Goal: Information Seeking & Learning: Learn about a topic

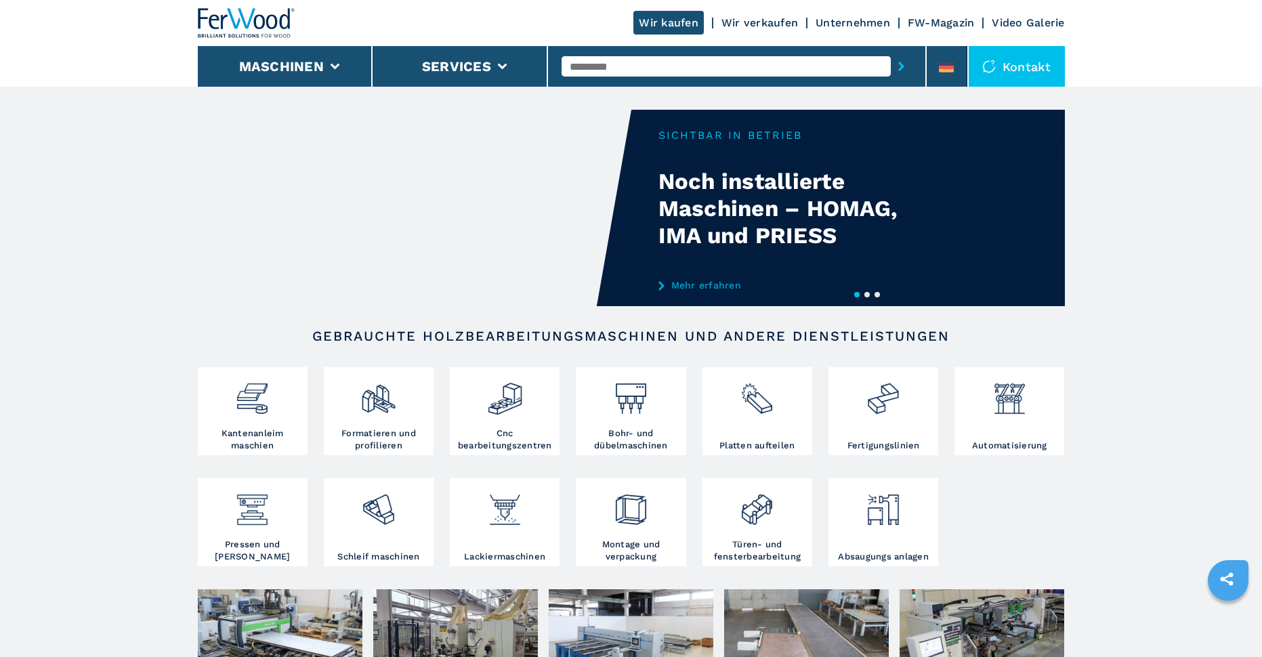
click at [842, 21] on link "Unternehmen" at bounding box center [853, 22] width 75 height 13
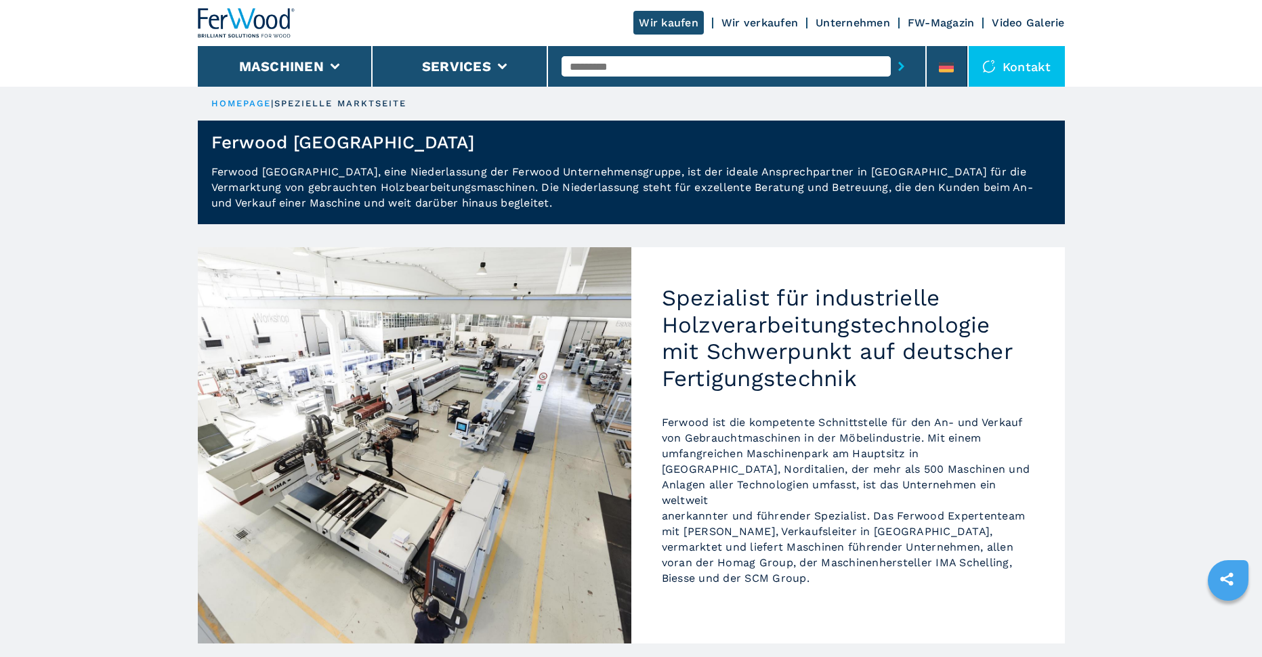
click at [1021, 64] on div "Kontakt" at bounding box center [1017, 66] width 96 height 41
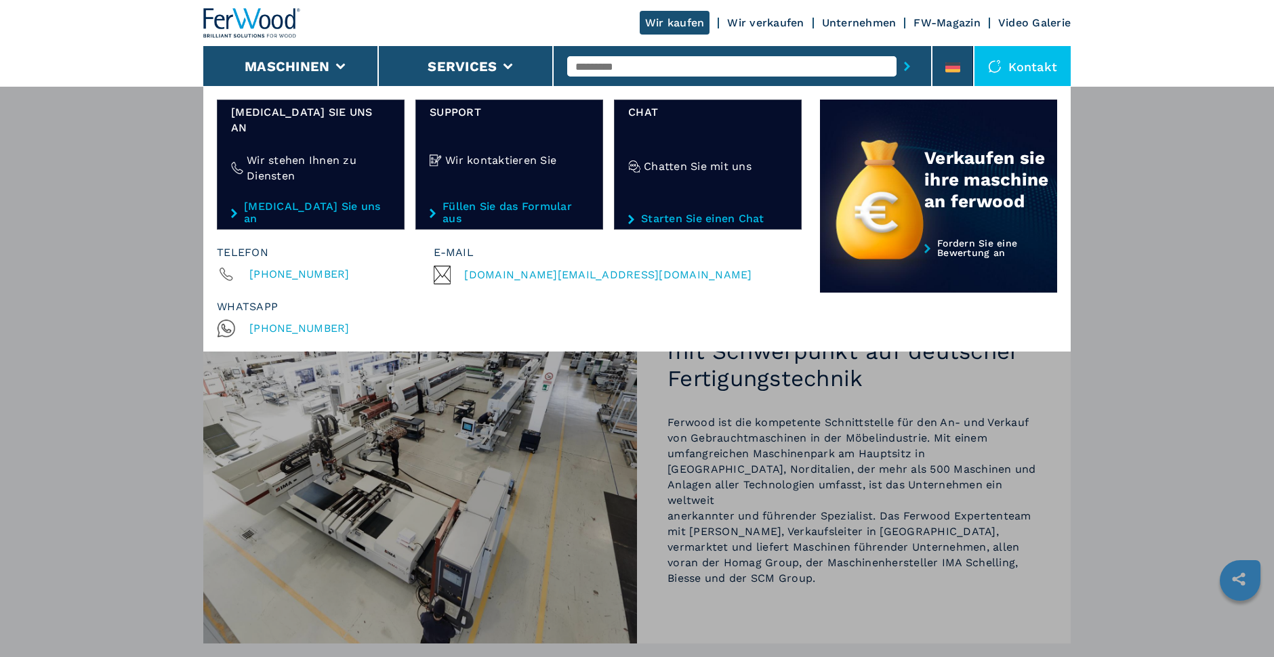
click at [958, 23] on link "FW-Magazin" at bounding box center [946, 22] width 67 height 13
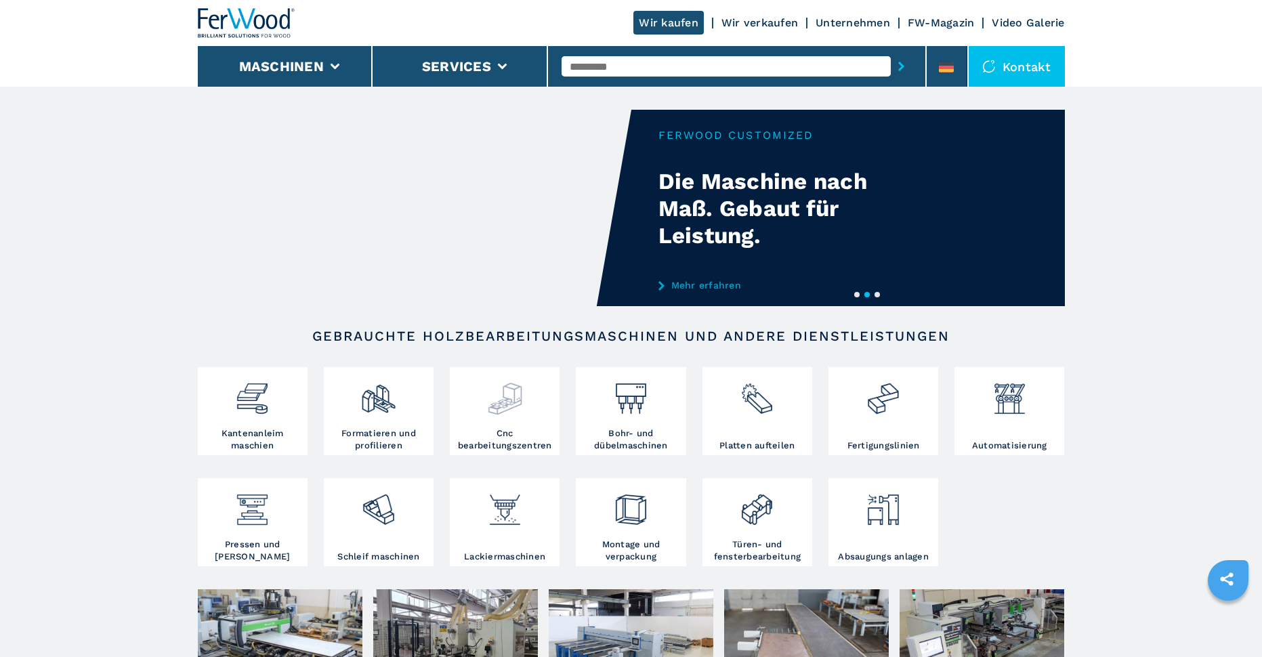
click at [514, 407] on img at bounding box center [505, 394] width 36 height 46
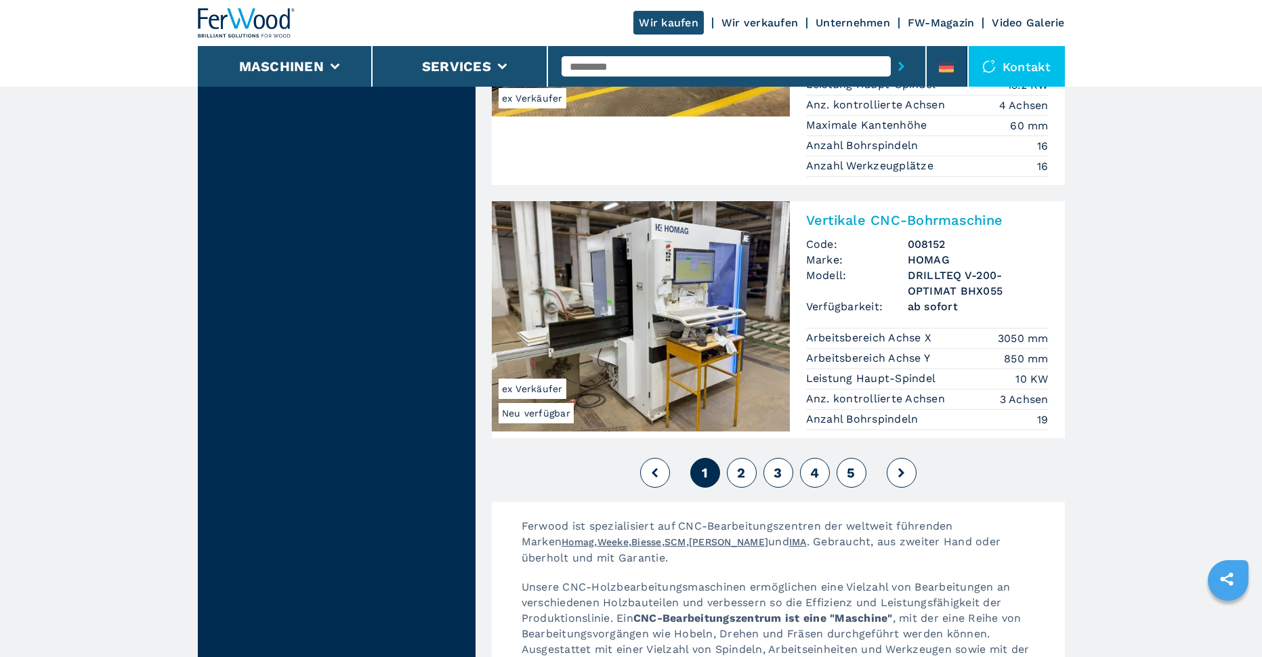
scroll to position [3253, 0]
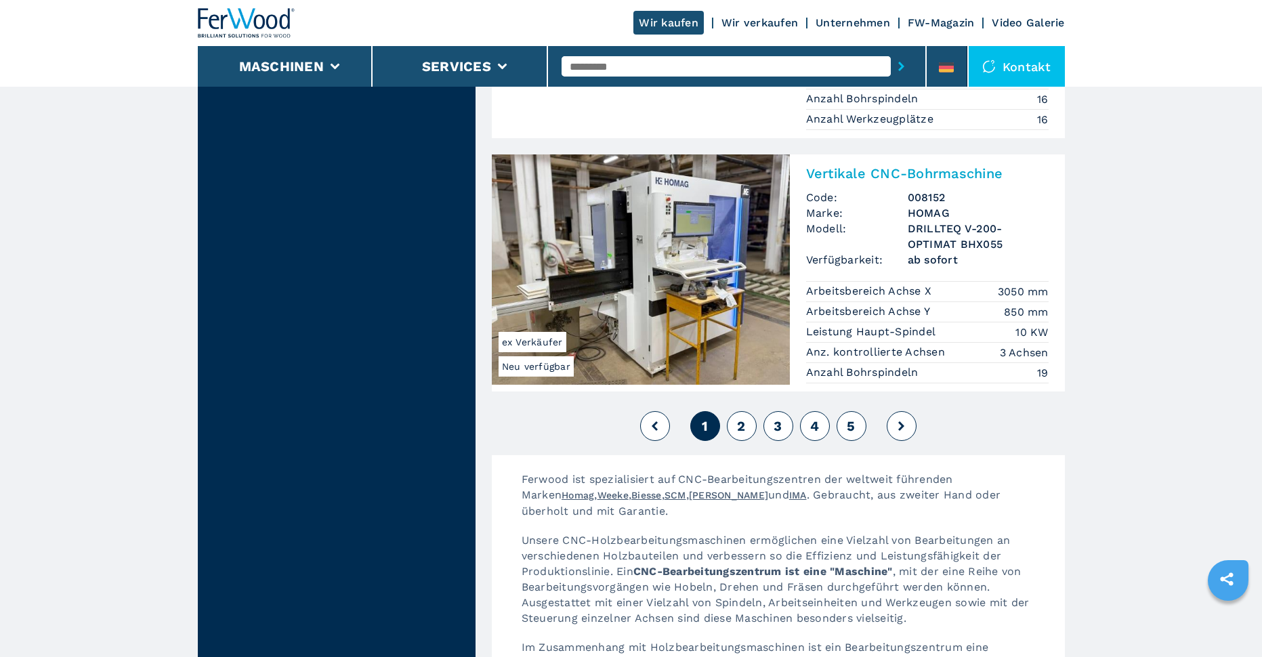
click at [744, 418] on span "2" at bounding box center [741, 426] width 8 height 16
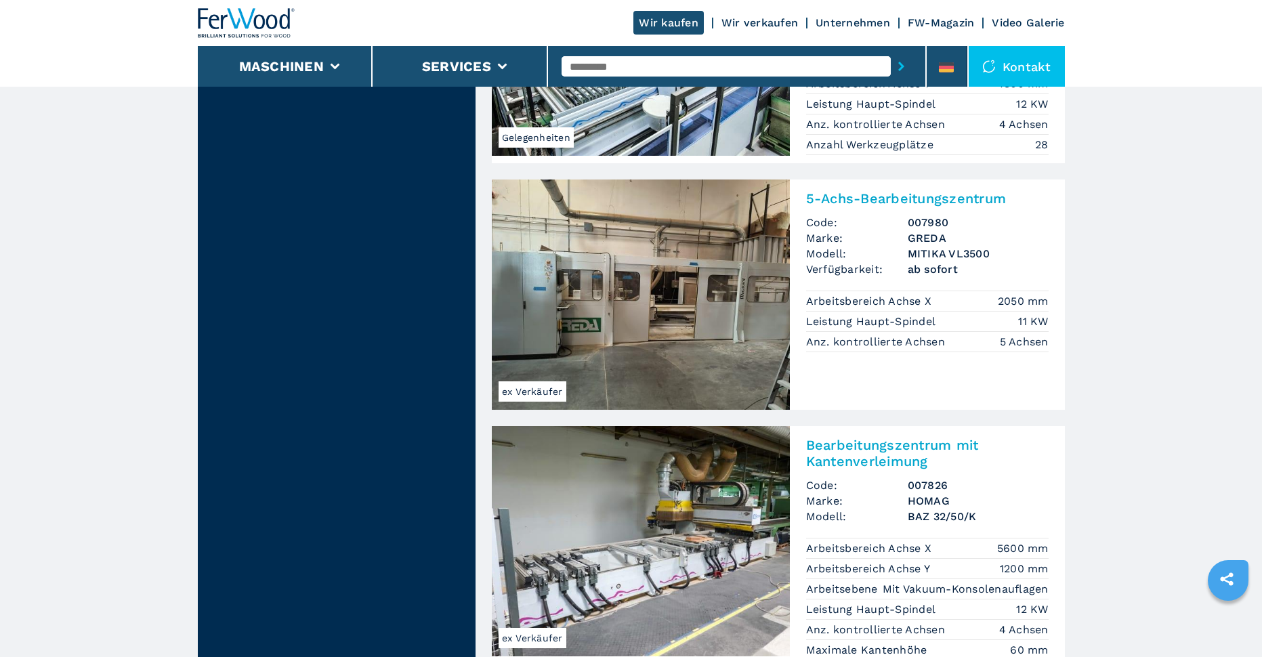
scroll to position [3320, 0]
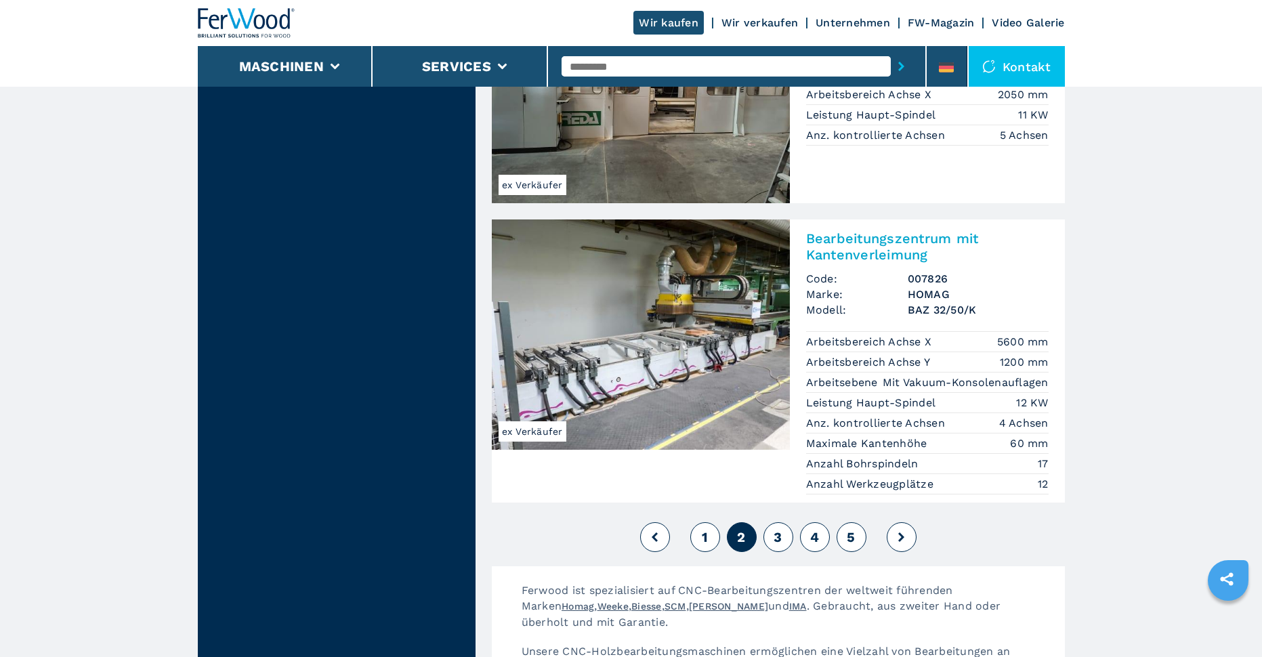
click at [775, 529] on span "3" at bounding box center [778, 537] width 8 height 16
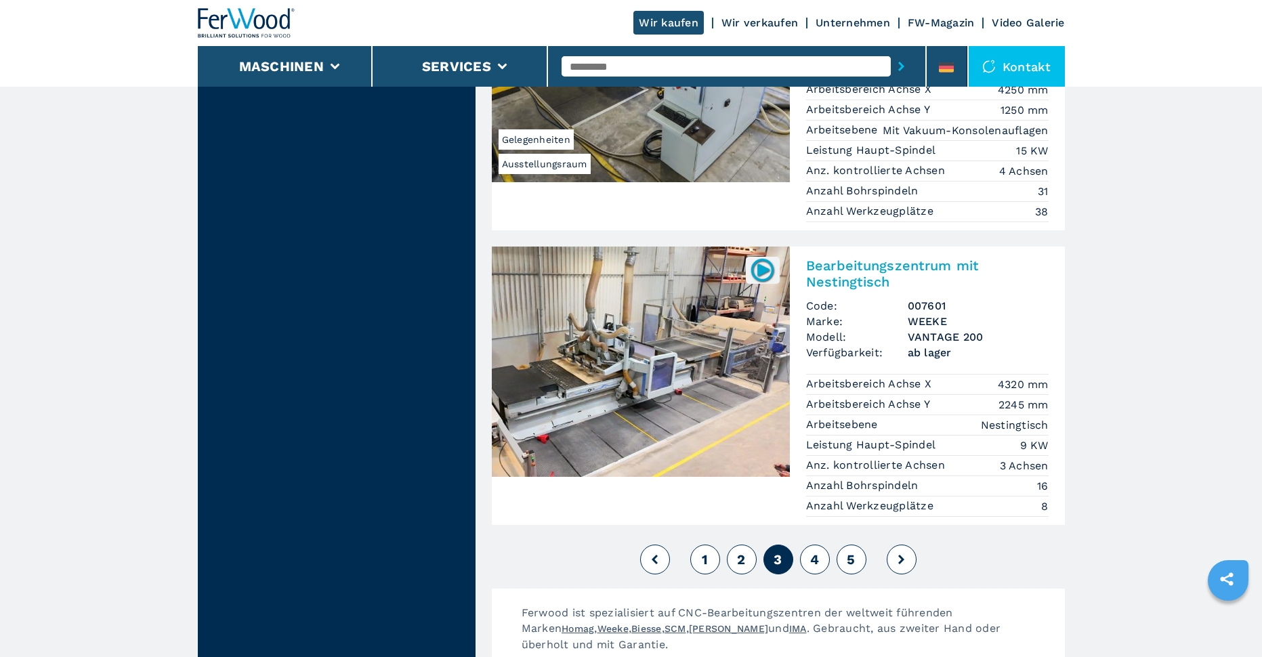
scroll to position [3320, 0]
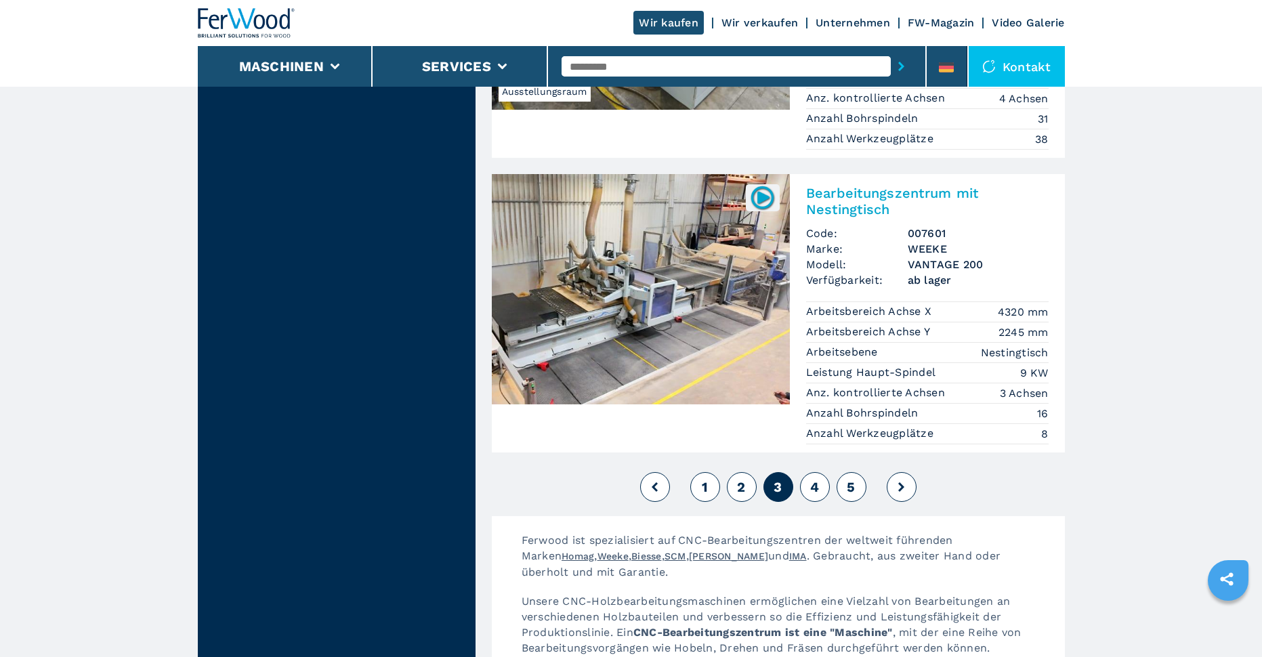
click at [813, 479] on span "4" at bounding box center [814, 487] width 9 height 16
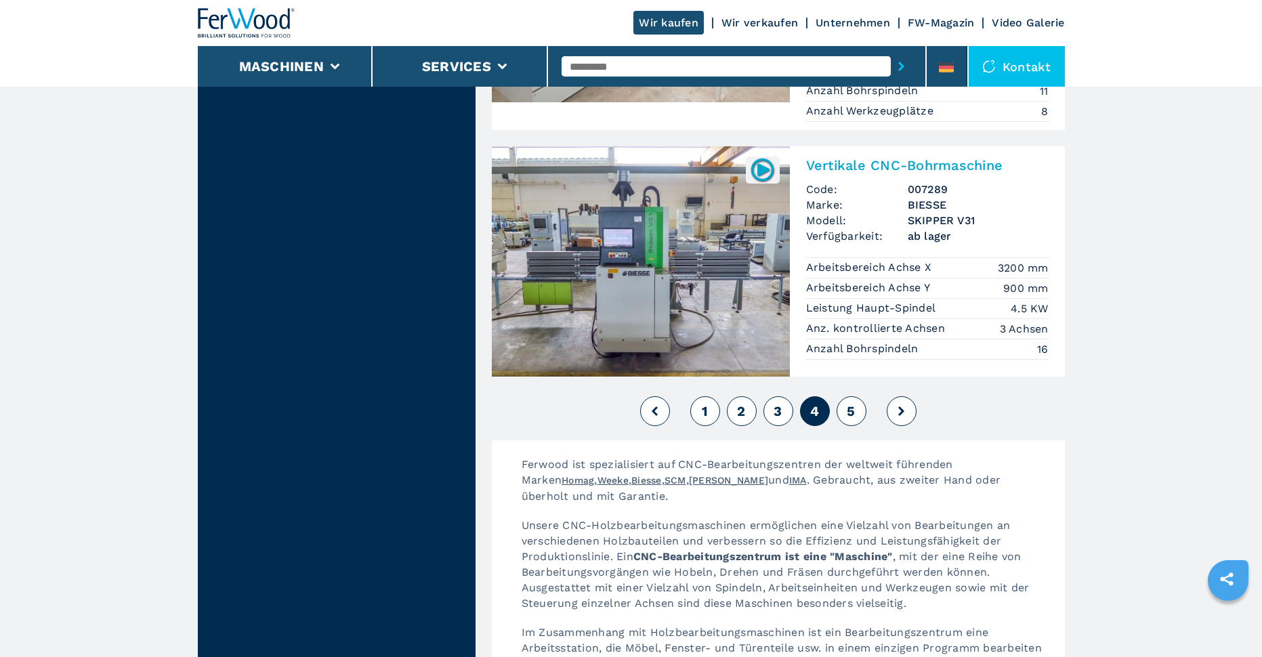
scroll to position [3320, 0]
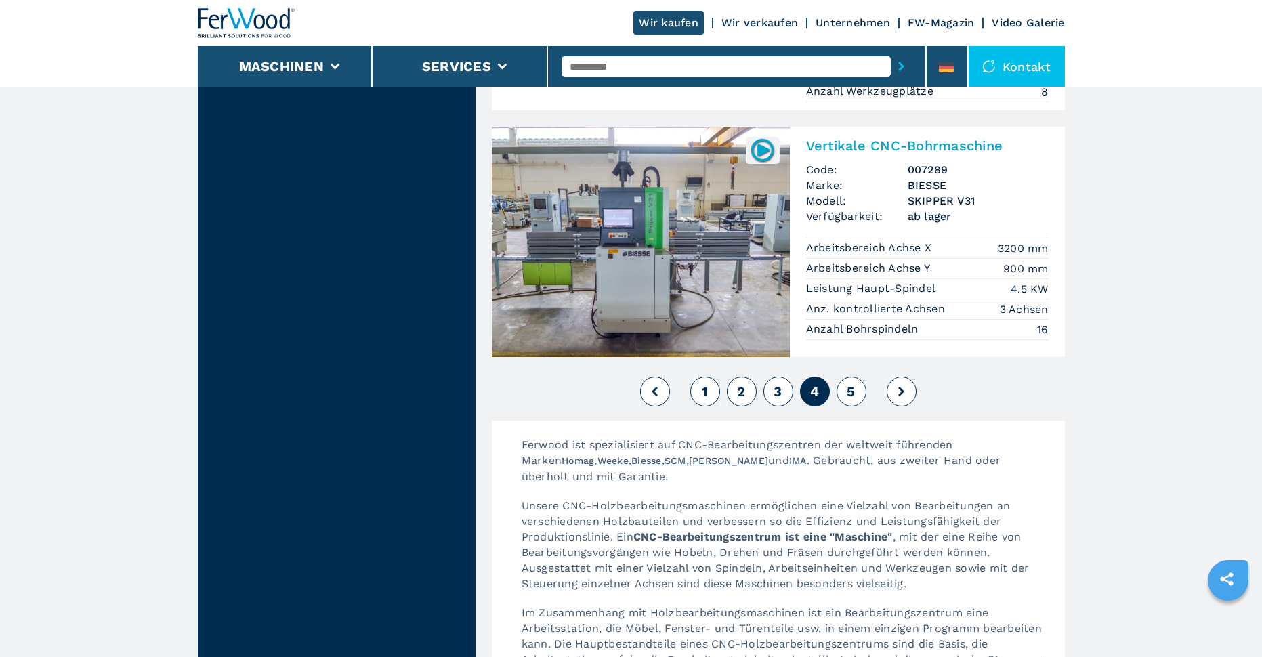
click at [850, 384] on span "5" at bounding box center [851, 392] width 8 height 16
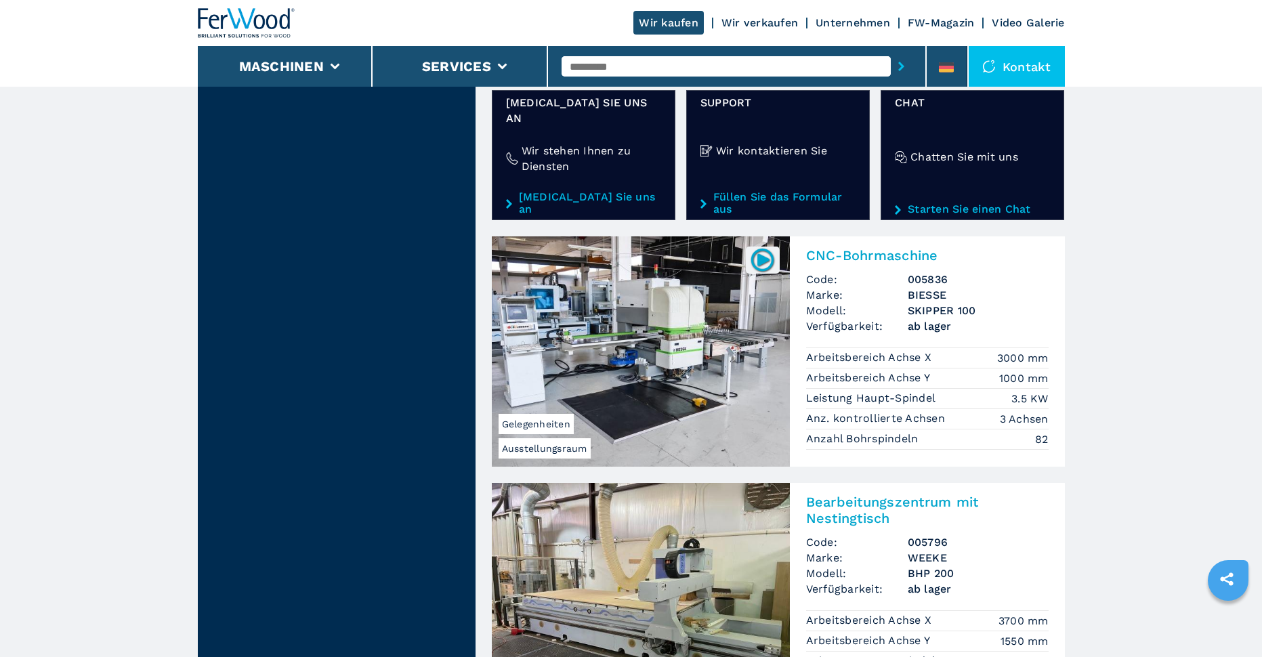
scroll to position [2643, 0]
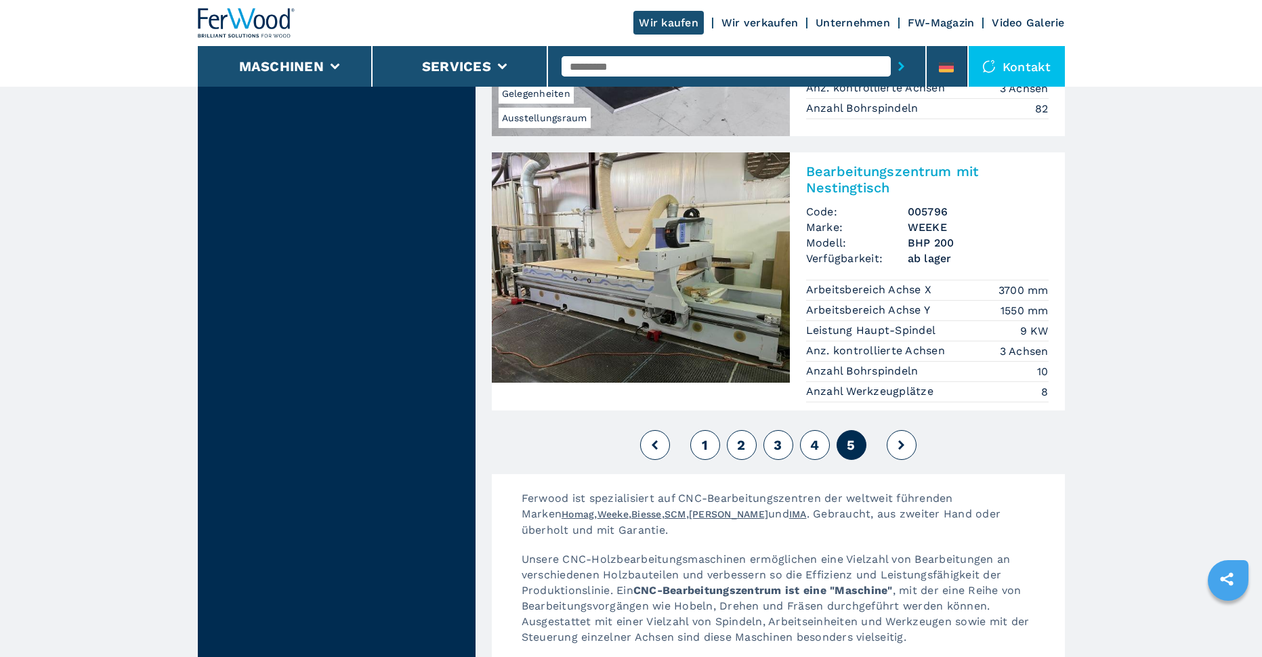
click at [702, 437] on span "1" at bounding box center [705, 445] width 6 height 16
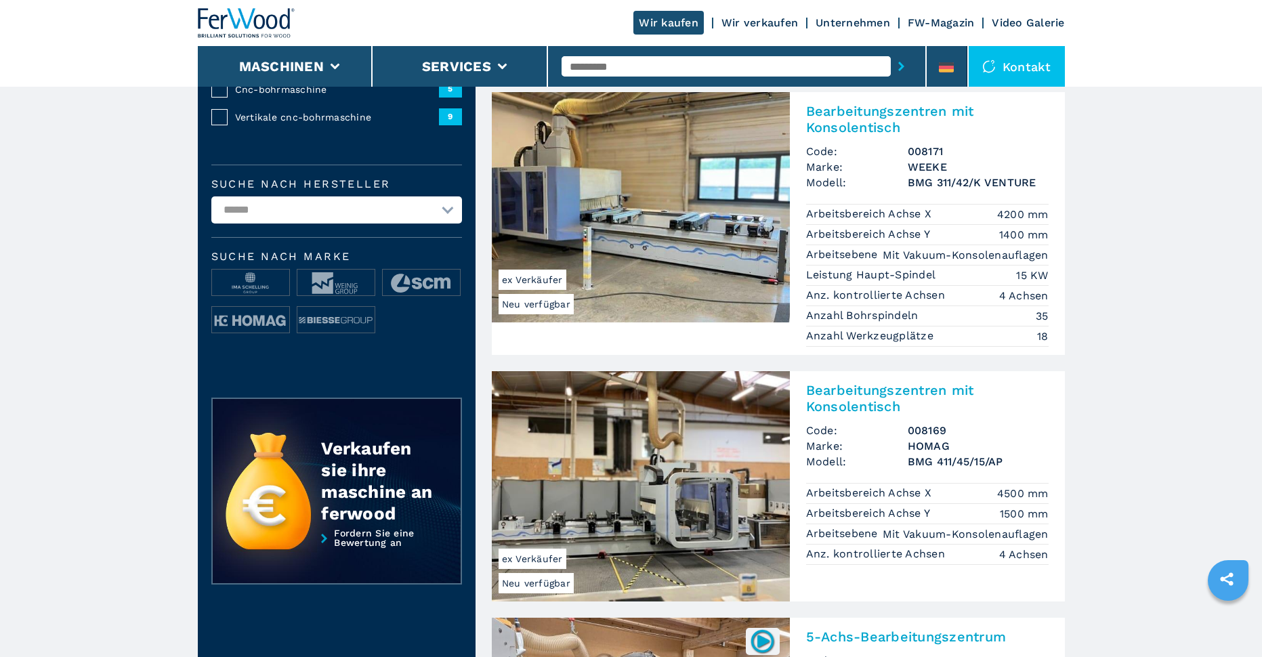
scroll to position [339, 0]
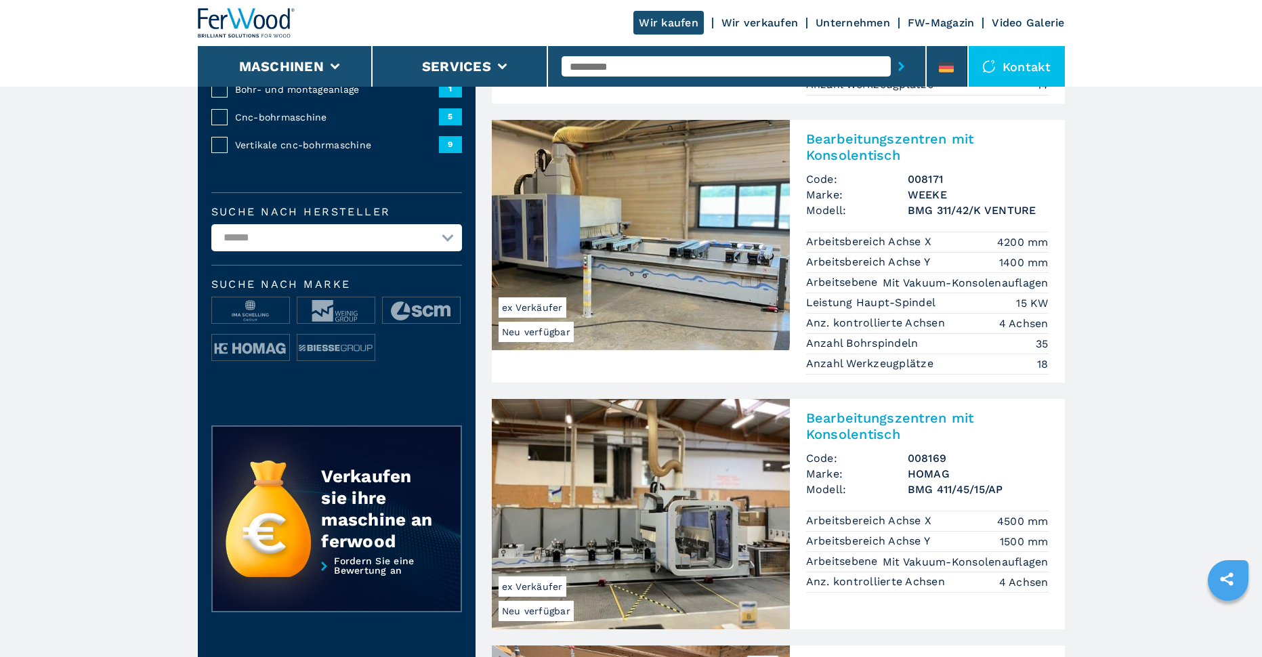
click at [852, 425] on h2 "Bearbeitungszentren mit Konsolentisch" at bounding box center [927, 426] width 243 height 33
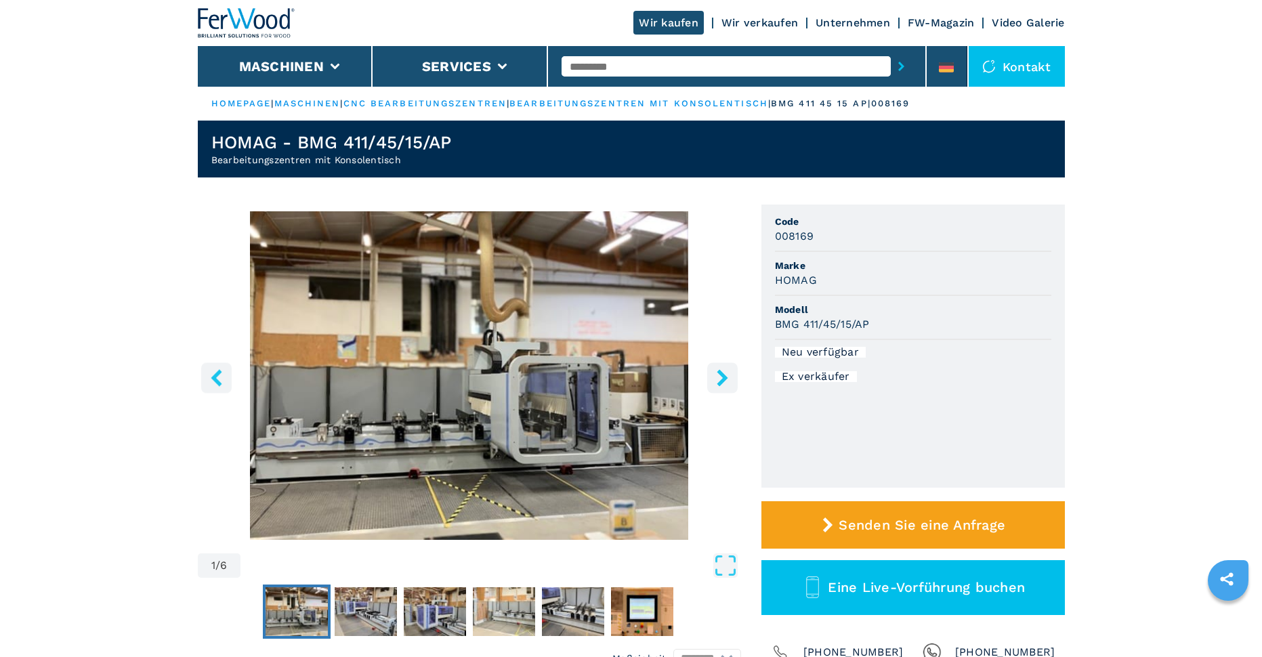
click at [719, 374] on icon "right-button" at bounding box center [722, 377] width 17 height 17
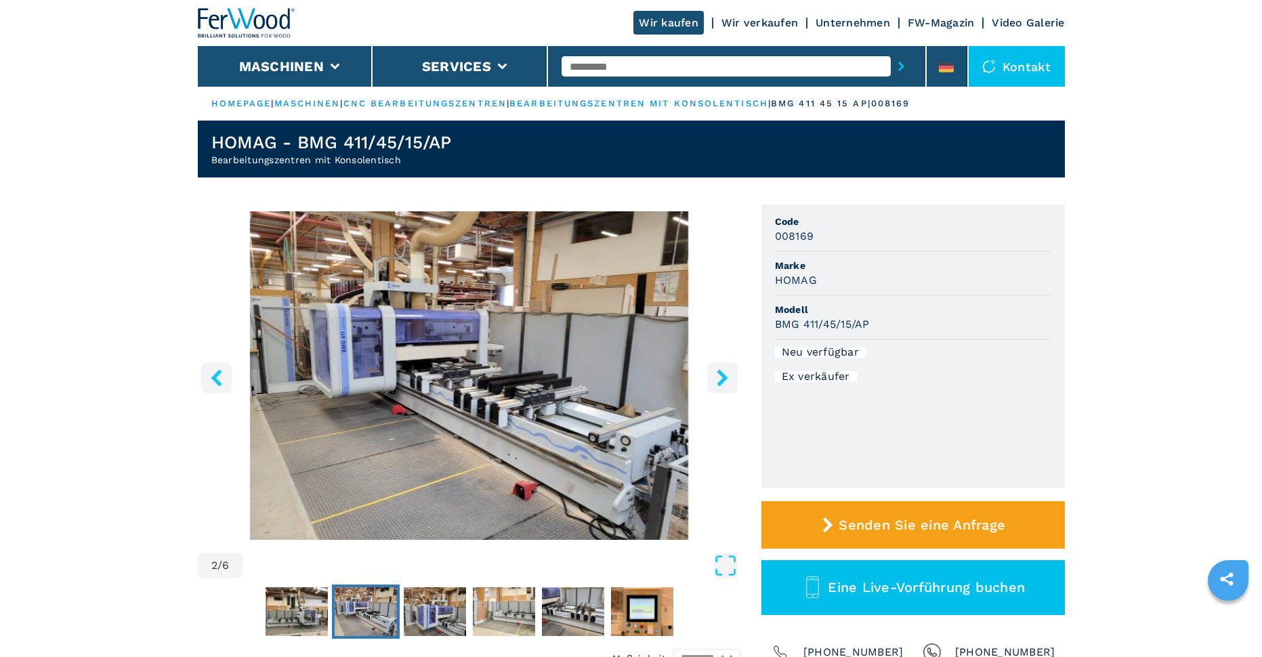
click at [719, 374] on icon "right-button" at bounding box center [722, 377] width 11 height 17
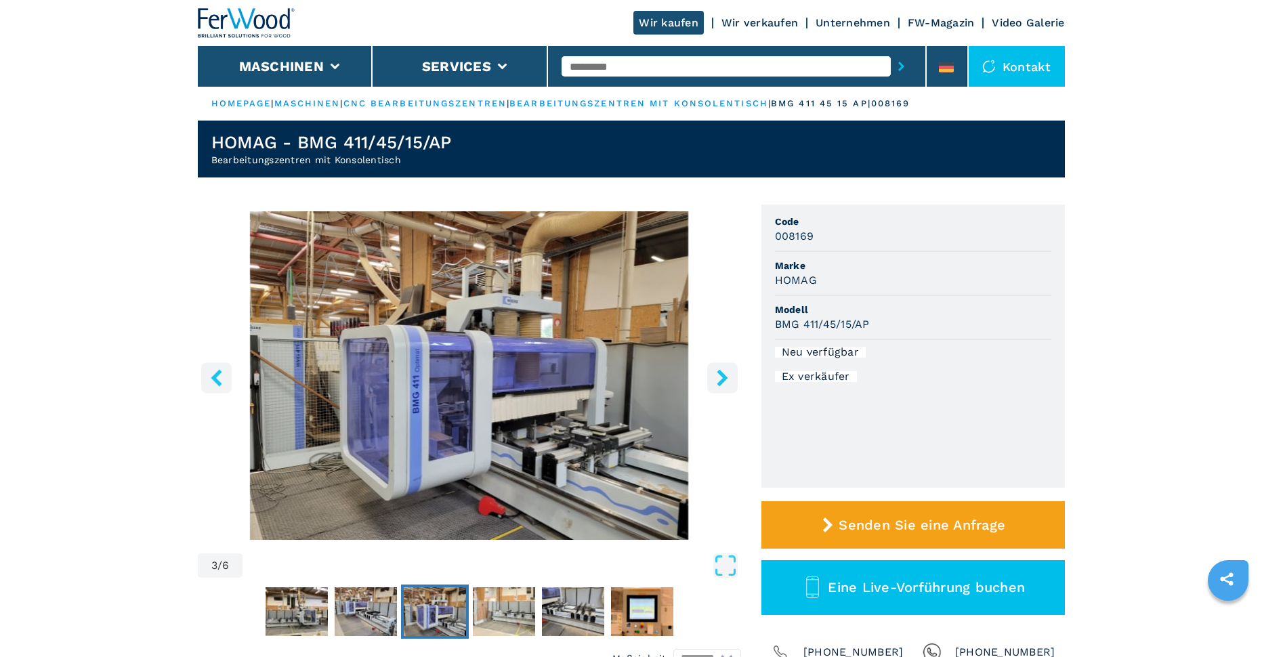
click at [720, 376] on icon "right-button" at bounding box center [722, 377] width 17 height 17
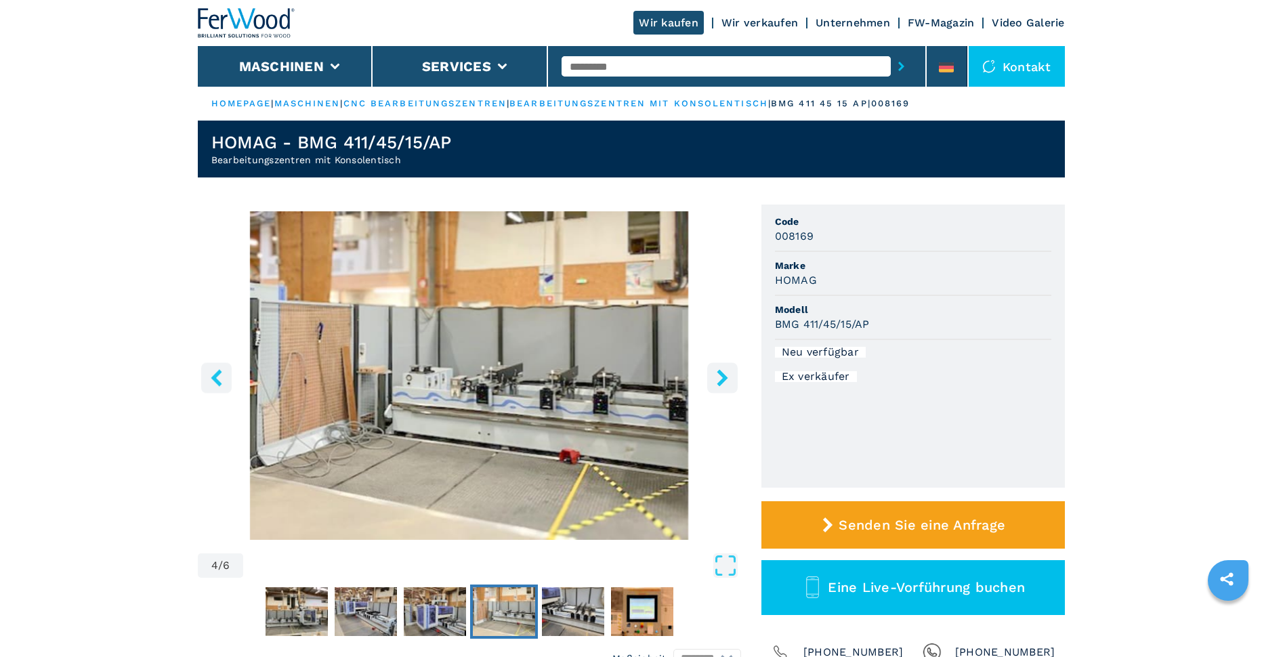
click at [720, 376] on icon "right-button" at bounding box center [722, 377] width 17 height 17
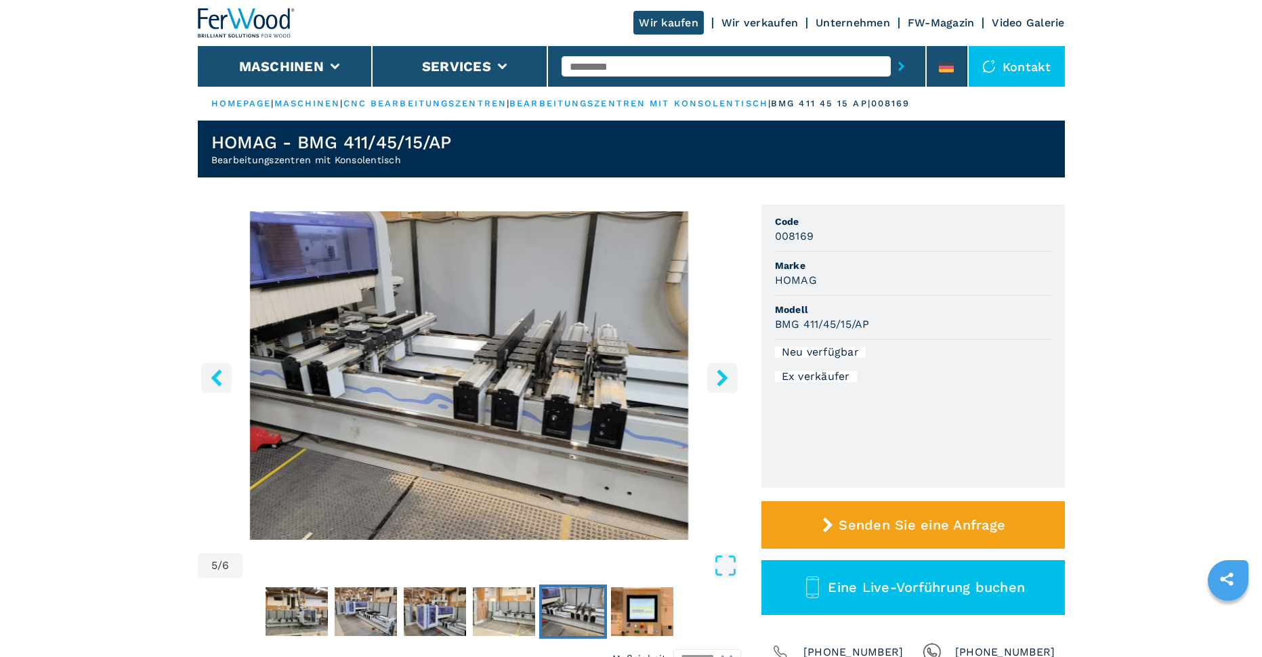
click at [720, 378] on icon "right-button" at bounding box center [722, 377] width 17 height 17
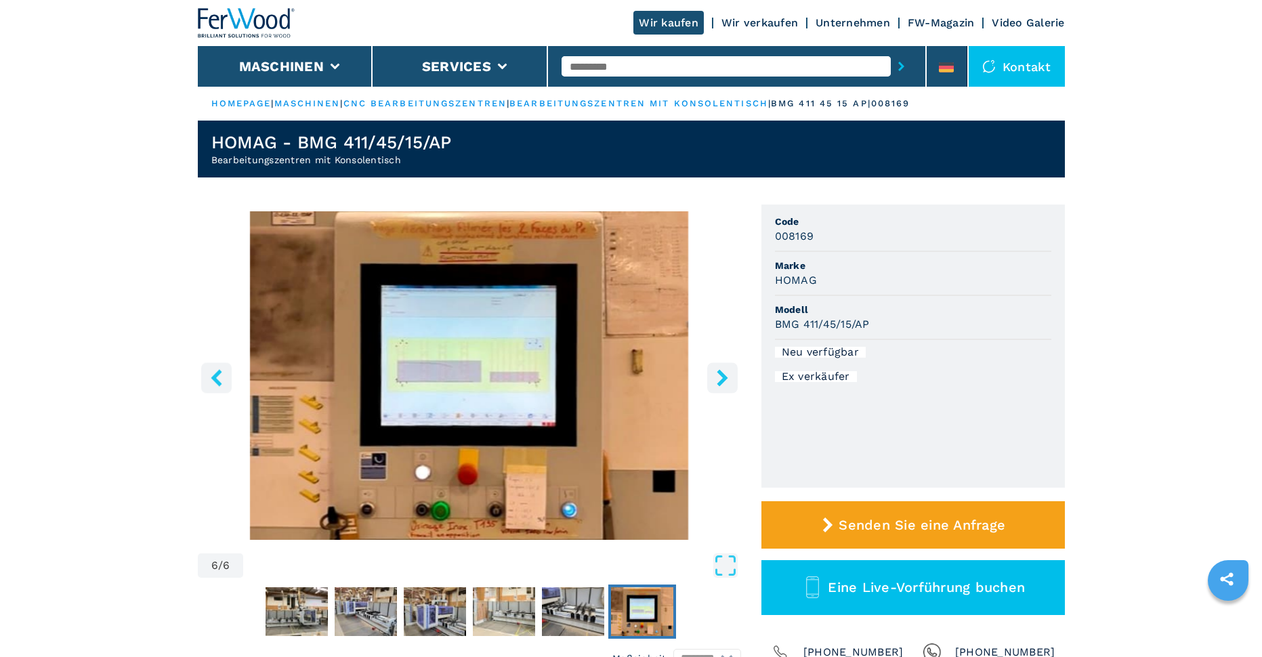
click at [720, 378] on icon "right-button" at bounding box center [722, 377] width 17 height 17
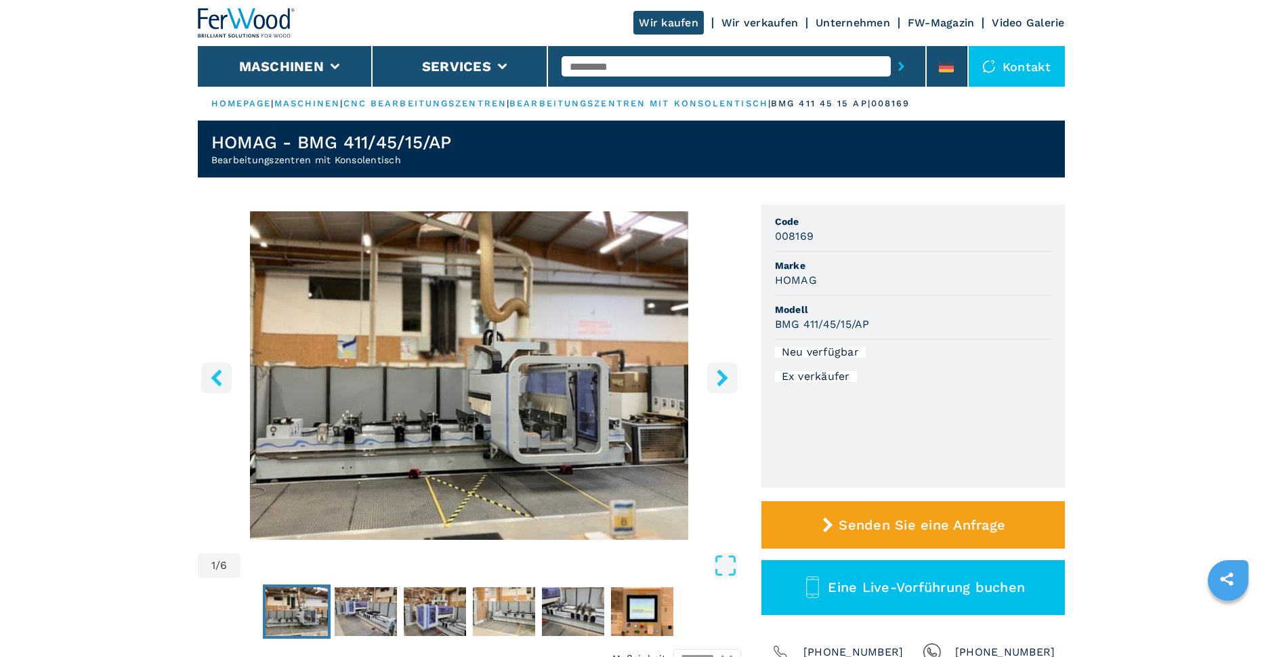
click at [720, 378] on icon "right-button" at bounding box center [722, 377] width 17 height 17
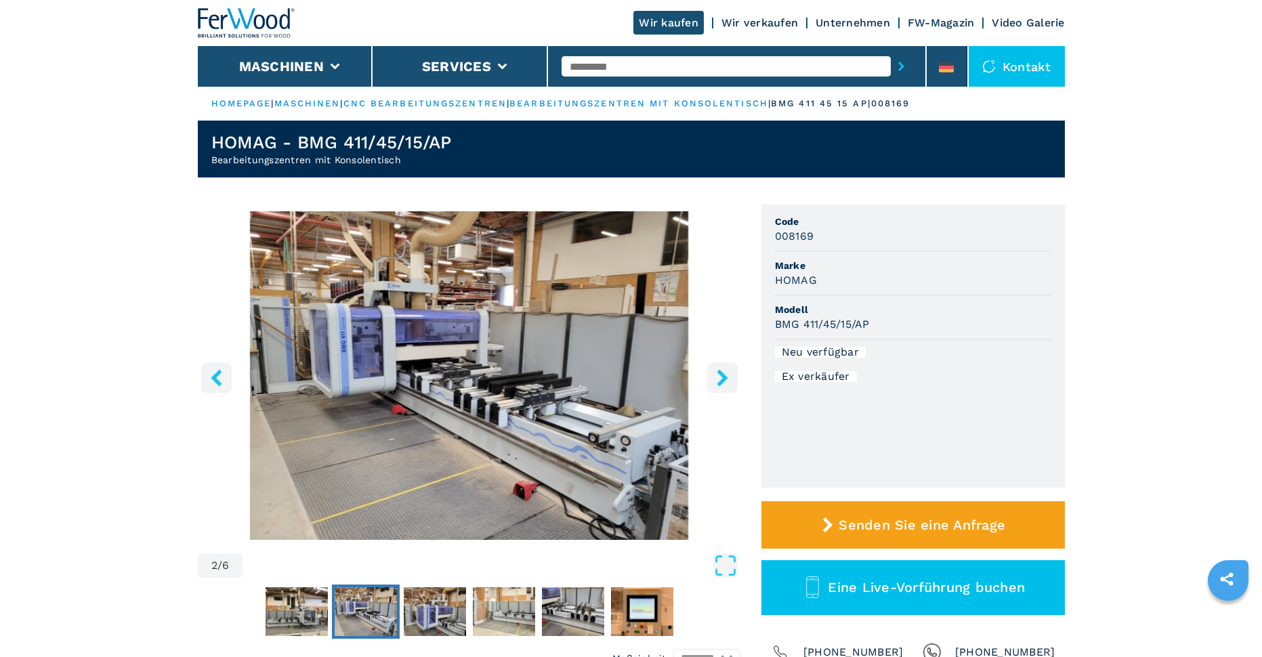
click at [720, 378] on icon "right-button" at bounding box center [722, 377] width 17 height 17
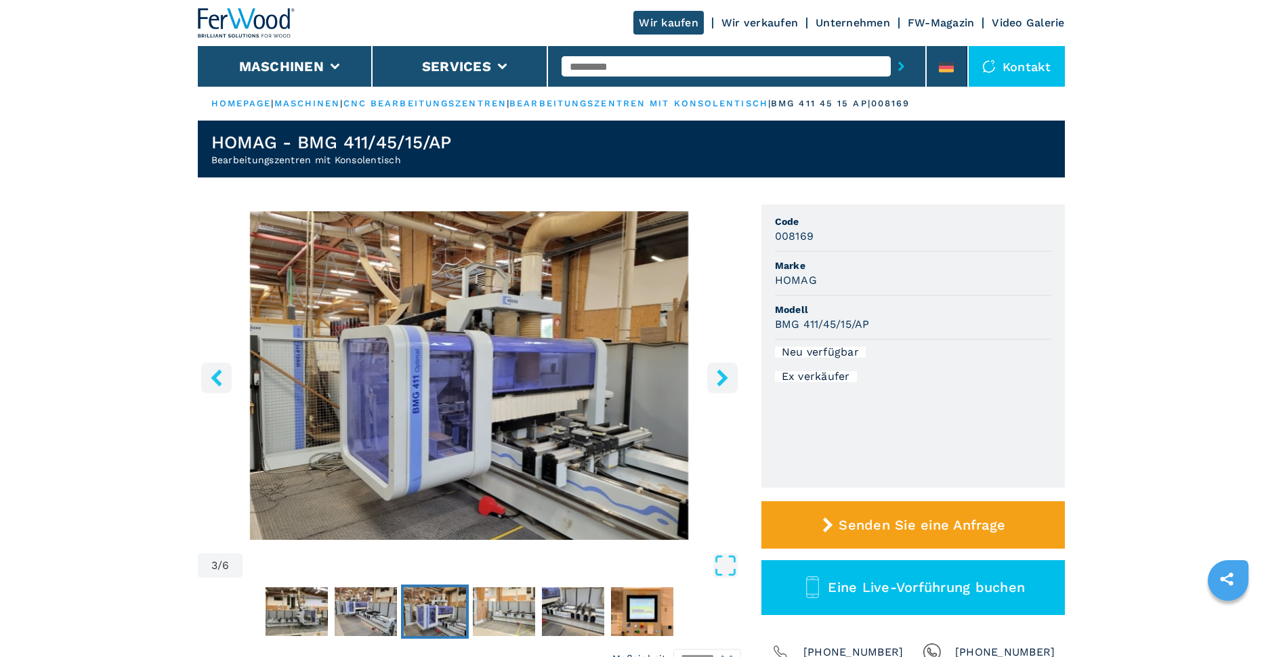
click at [720, 378] on icon "right-button" at bounding box center [722, 377] width 17 height 17
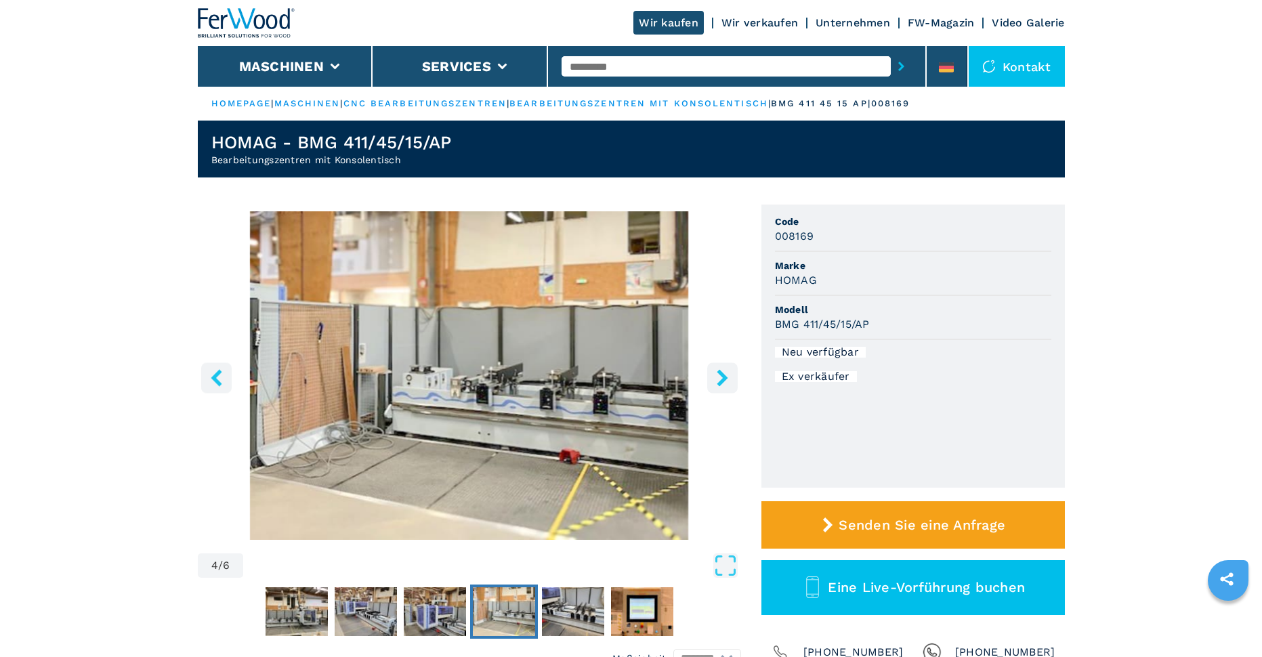
click at [721, 379] on icon "right-button" at bounding box center [722, 377] width 17 height 17
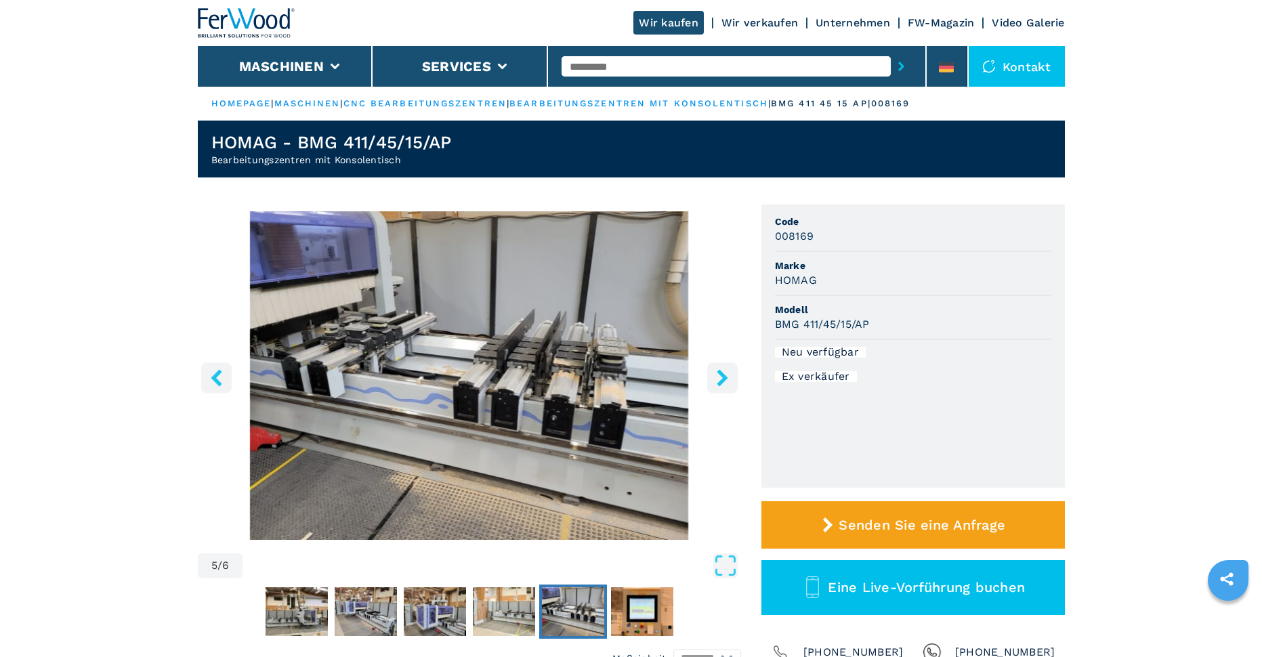
click at [721, 379] on icon "right-button" at bounding box center [722, 377] width 17 height 17
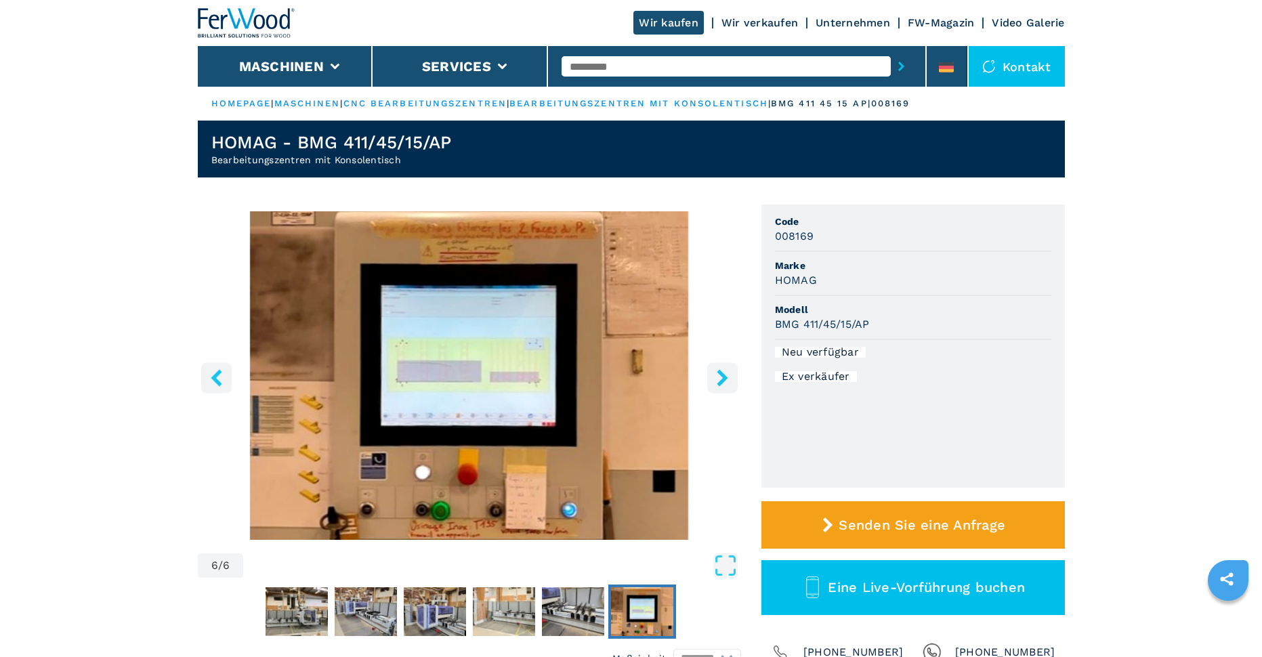
click at [721, 379] on icon "right-button" at bounding box center [722, 377] width 17 height 17
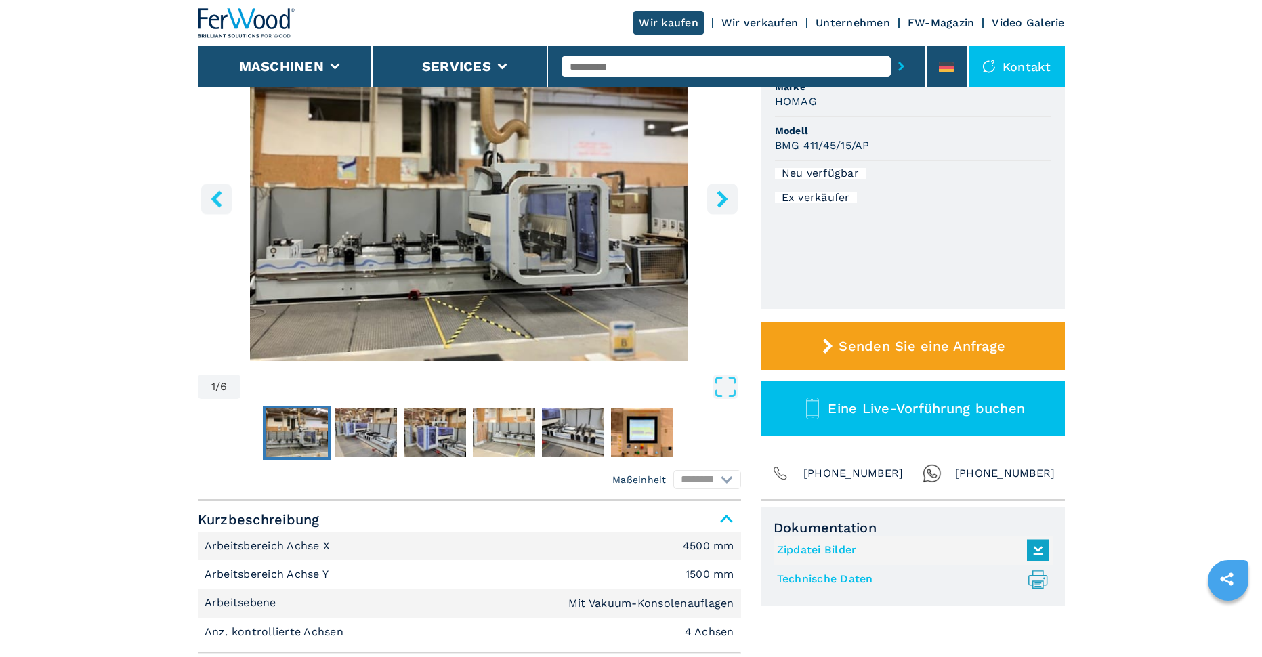
scroll to position [203, 0]
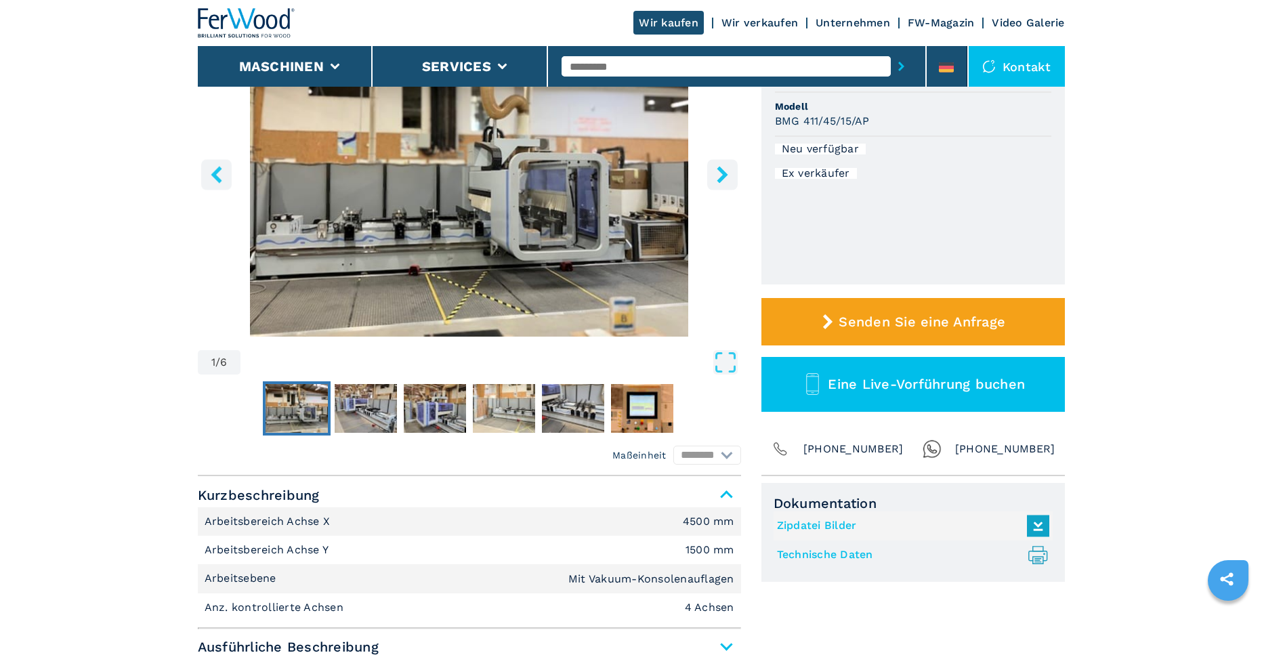
click at [506, 257] on img "Go to Slide 1" at bounding box center [469, 172] width 543 height 329
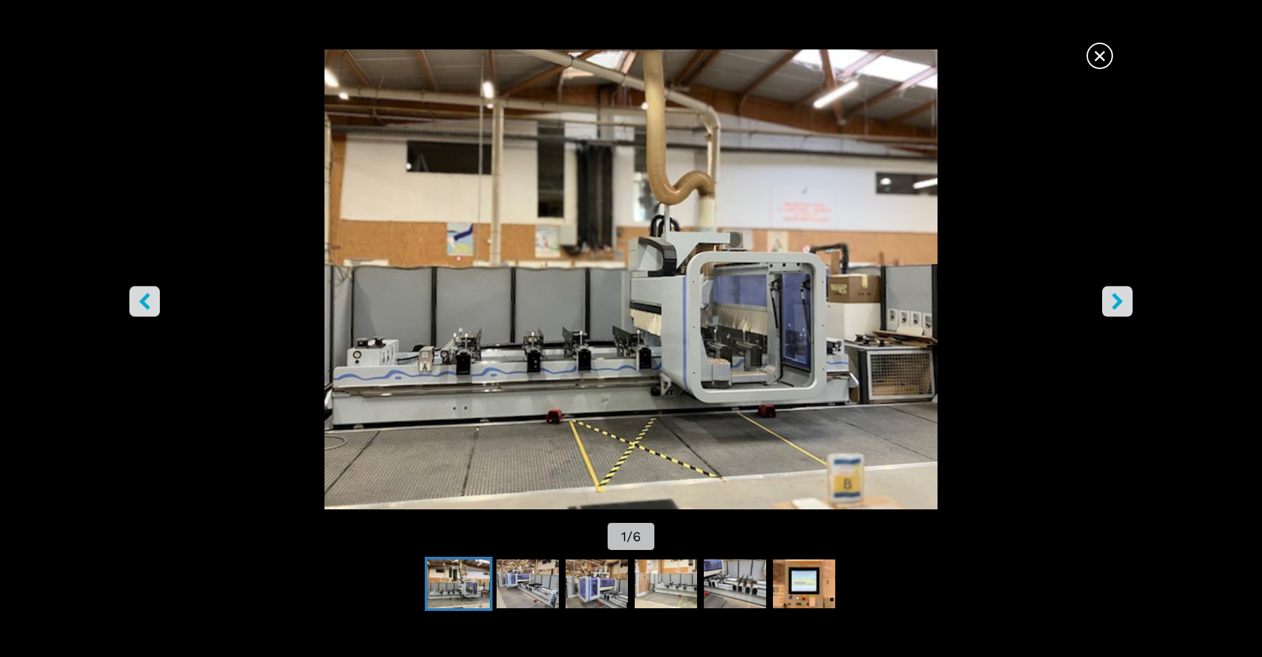
click at [1119, 305] on icon "right-button" at bounding box center [1117, 301] width 11 height 17
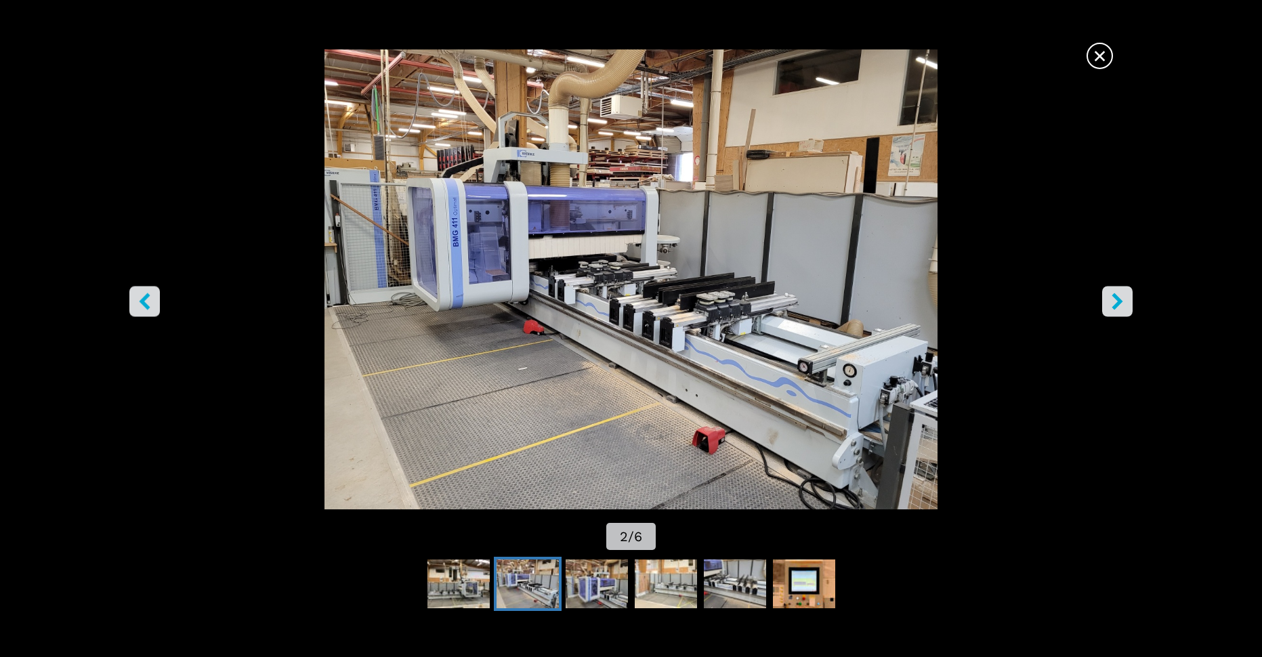
click at [1119, 305] on icon "right-button" at bounding box center [1117, 301] width 11 height 17
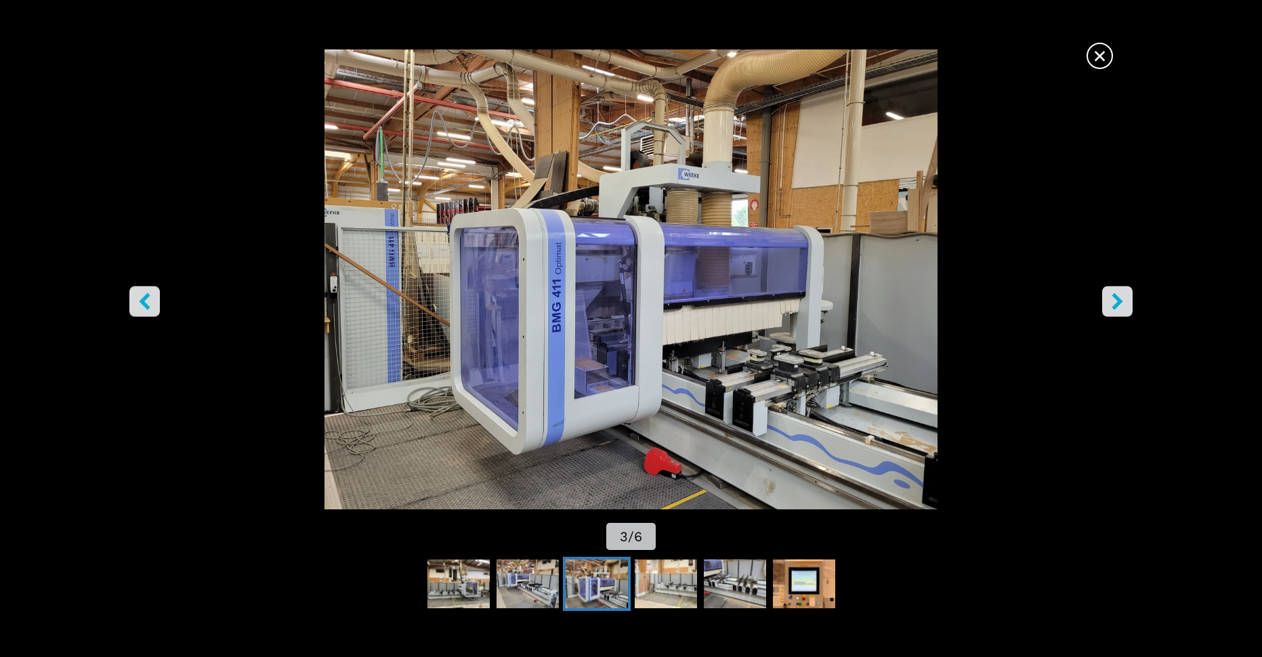
click at [1119, 305] on icon "right-button" at bounding box center [1117, 301] width 11 height 17
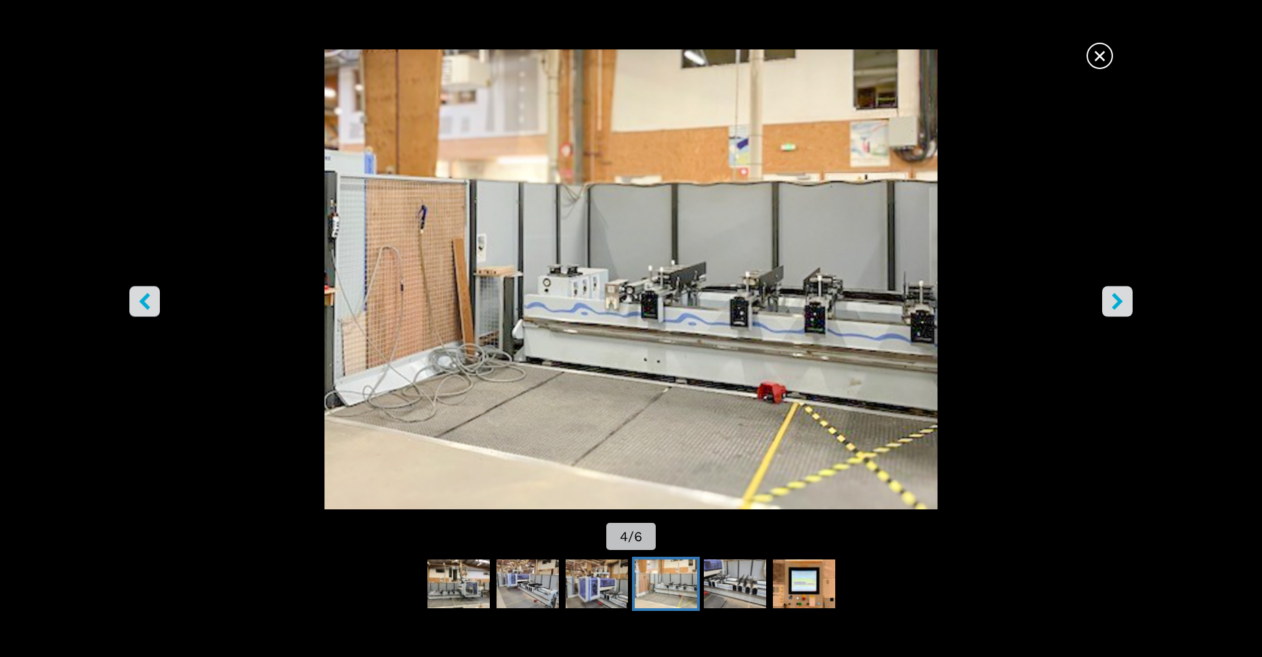
click at [1119, 305] on icon "right-button" at bounding box center [1117, 301] width 11 height 17
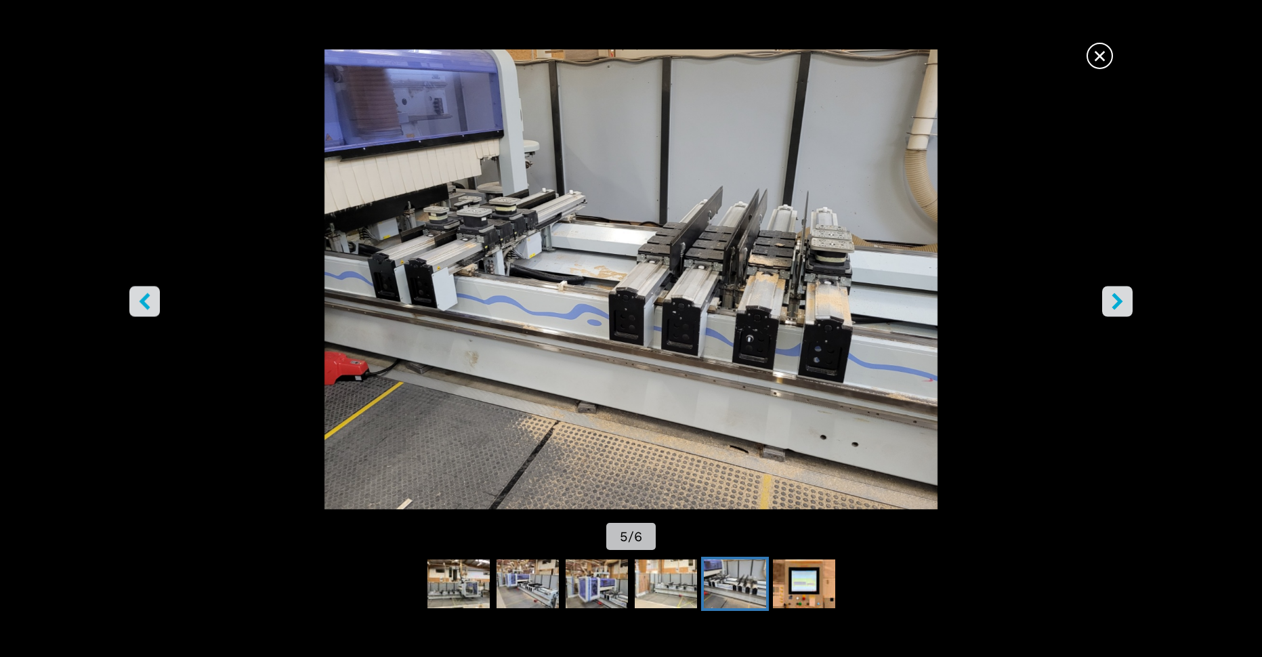
click at [1119, 305] on icon "right-button" at bounding box center [1117, 301] width 11 height 17
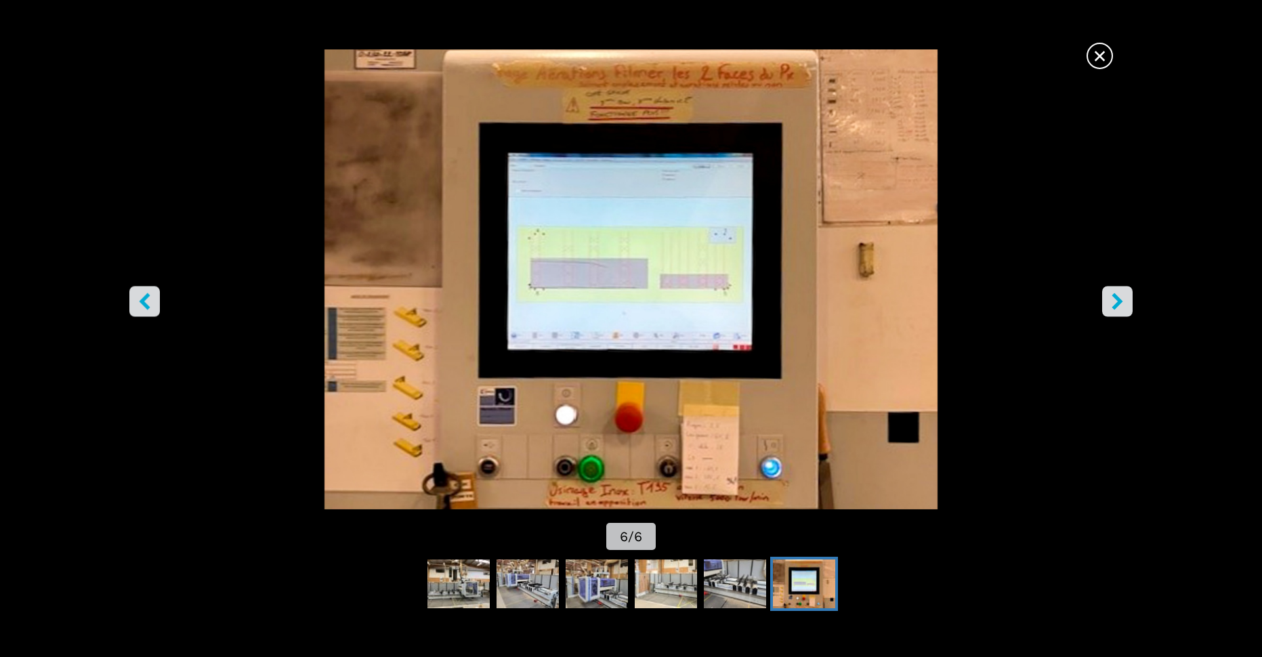
click at [1119, 305] on icon "right-button" at bounding box center [1117, 301] width 11 height 17
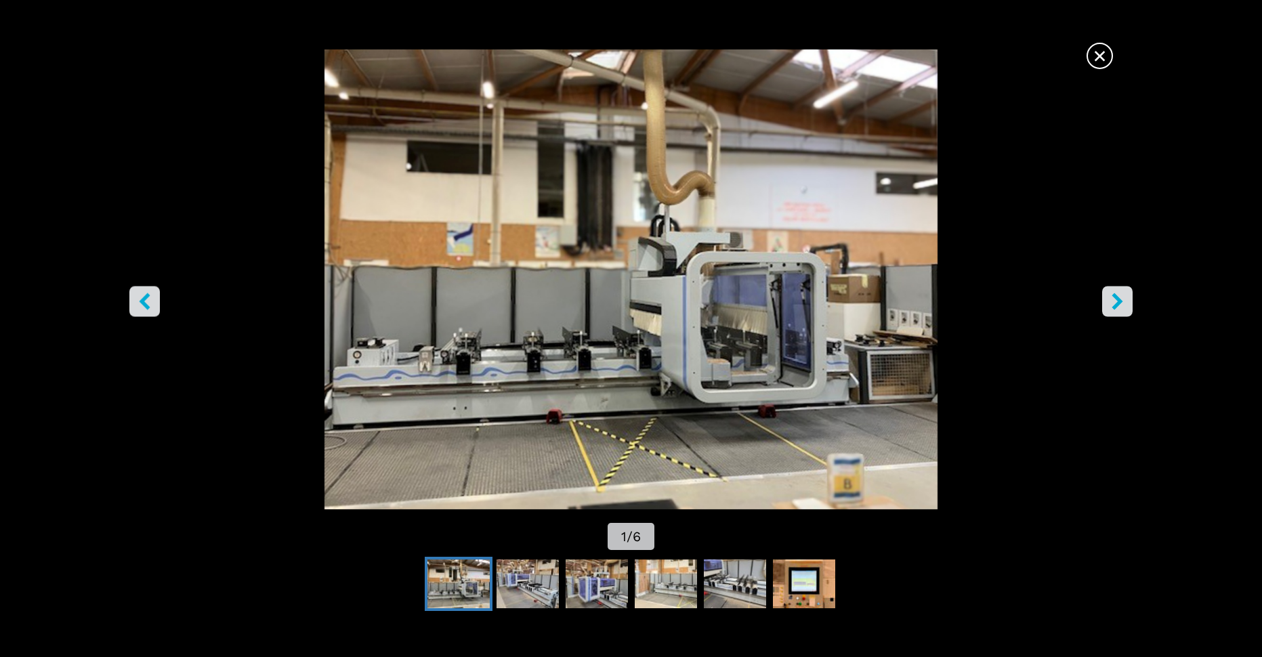
click at [1119, 305] on icon "right-button" at bounding box center [1117, 301] width 11 height 17
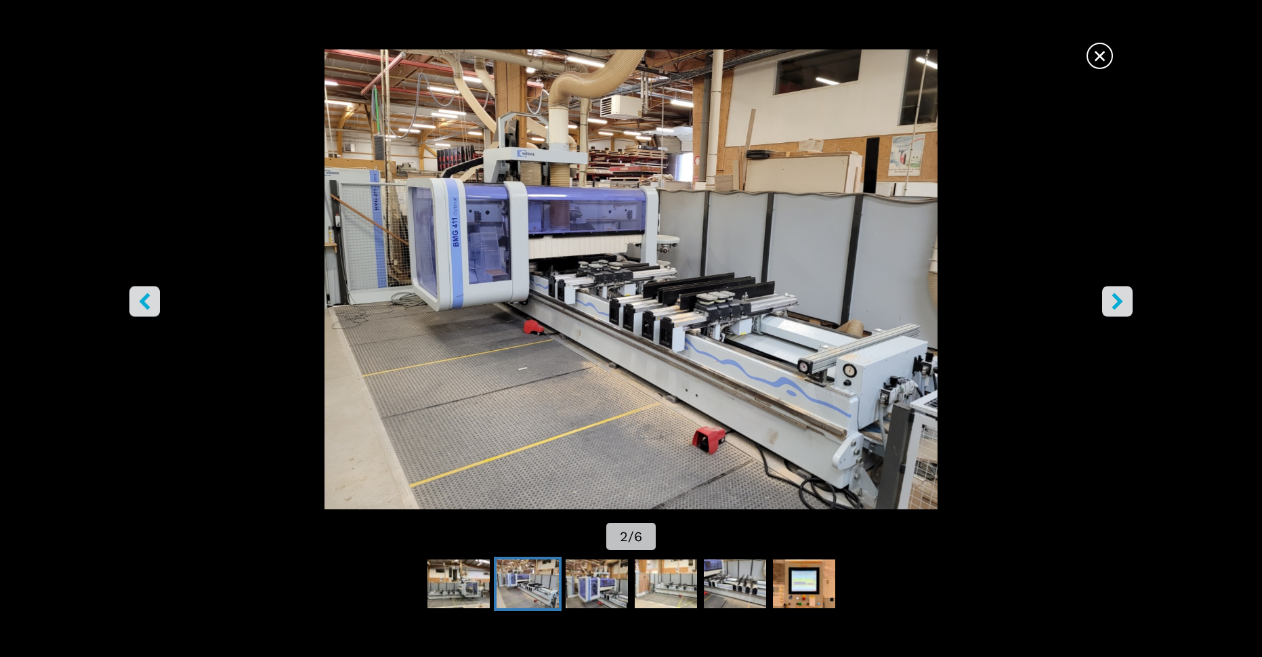
click at [1119, 305] on icon "right-button" at bounding box center [1117, 301] width 11 height 17
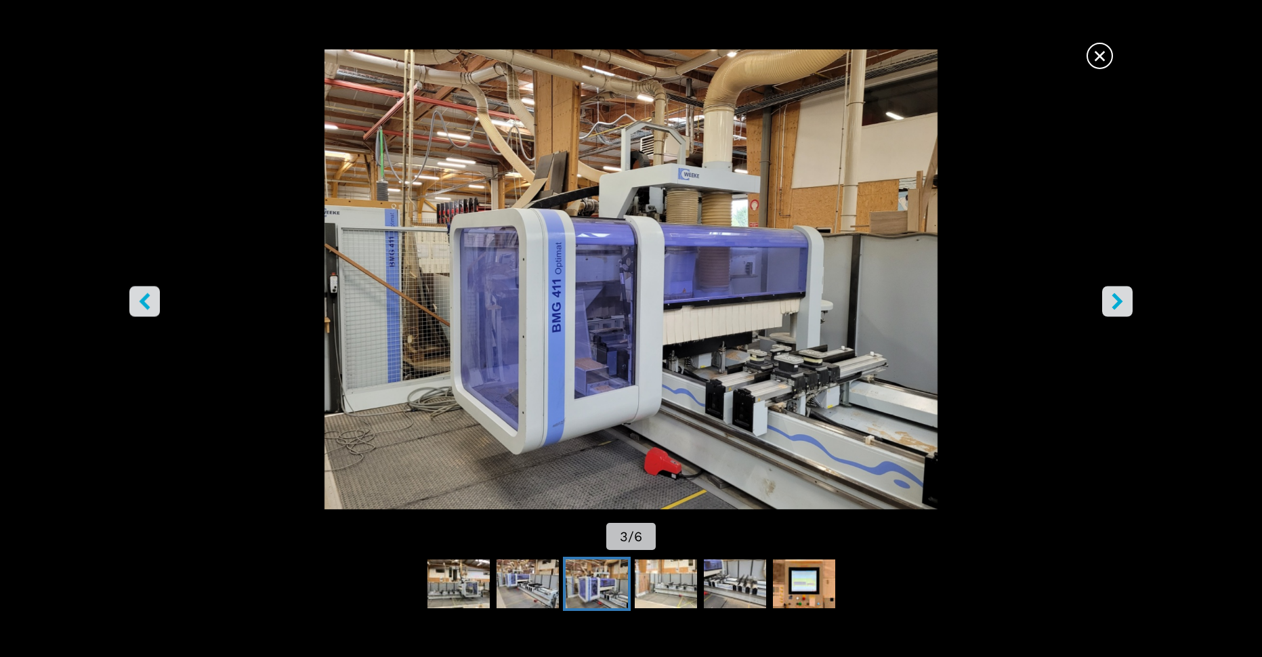
click at [1119, 305] on icon "right-button" at bounding box center [1117, 301] width 11 height 17
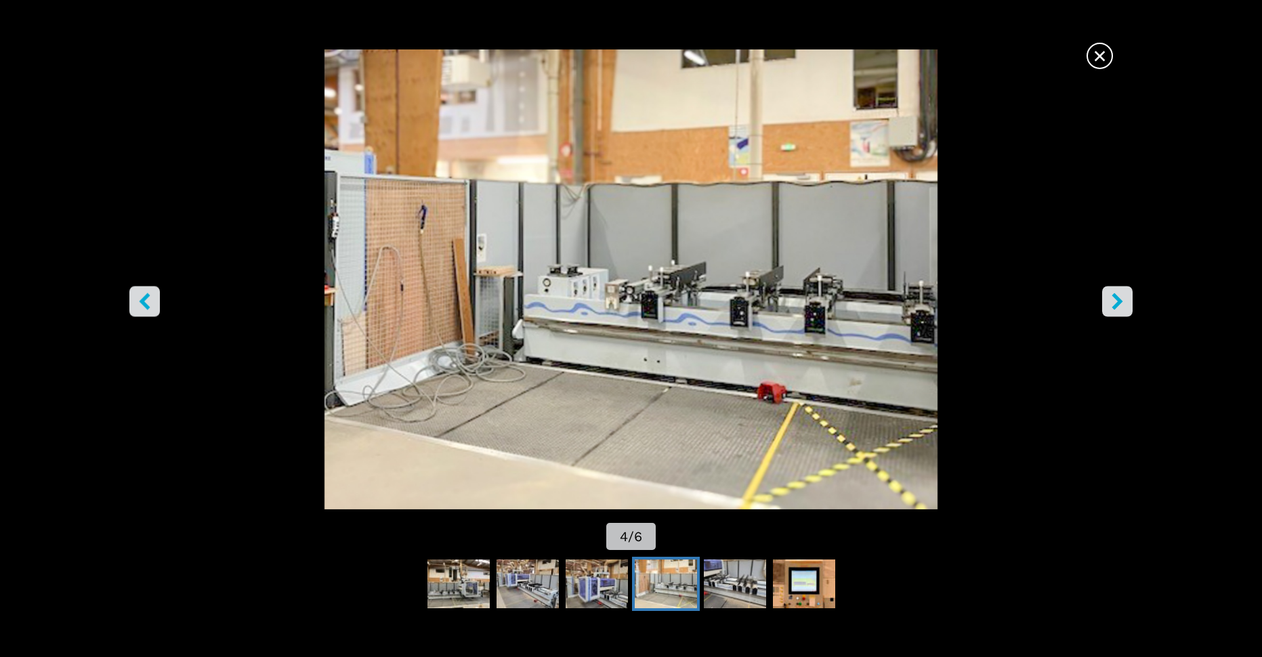
click at [1099, 56] on span "×" at bounding box center [1100, 53] width 24 height 24
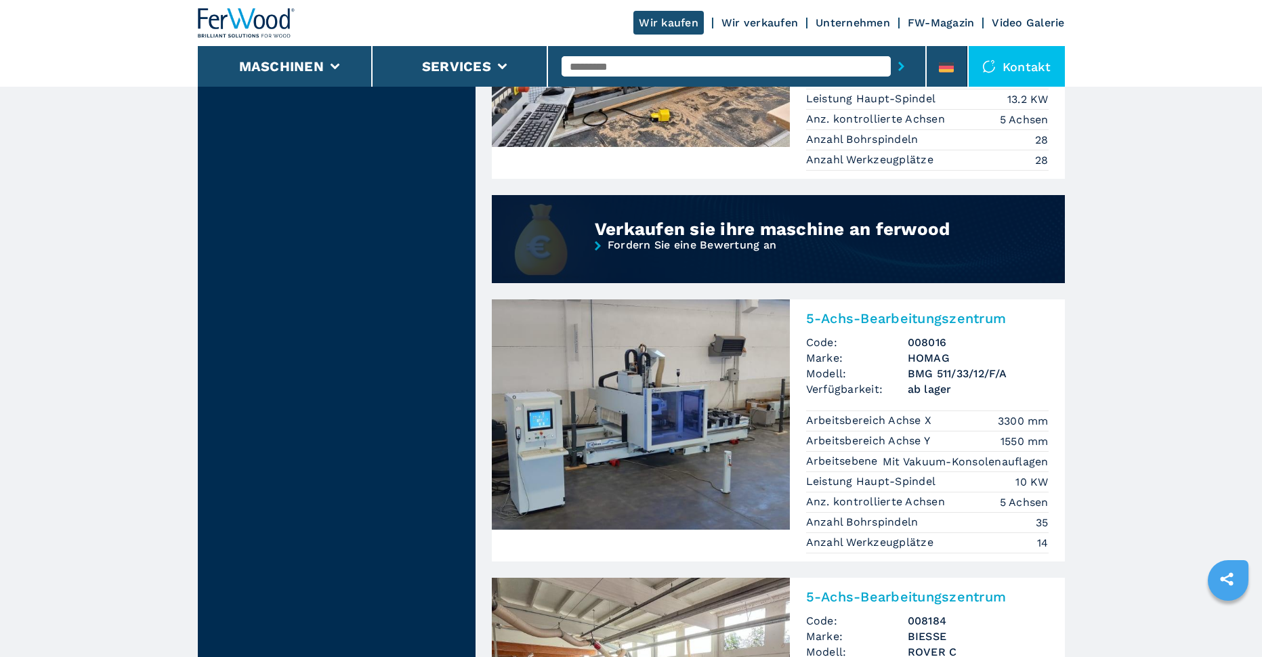
scroll to position [1152, 0]
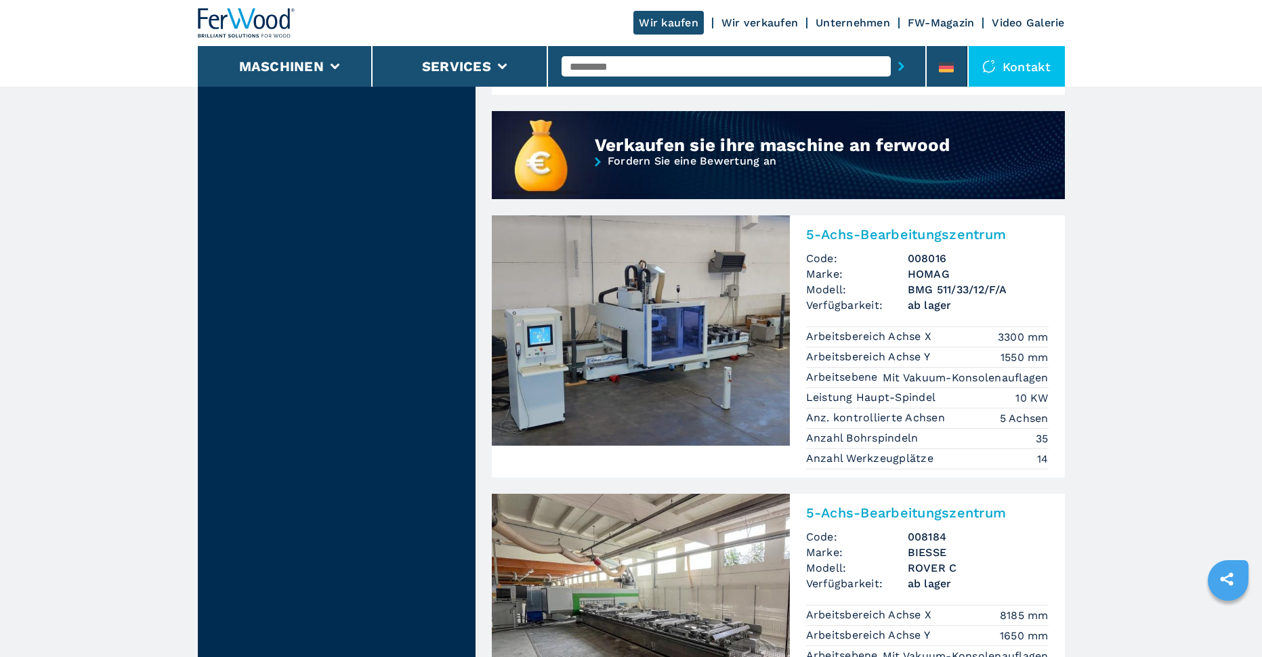
click at [685, 327] on img at bounding box center [641, 330] width 298 height 230
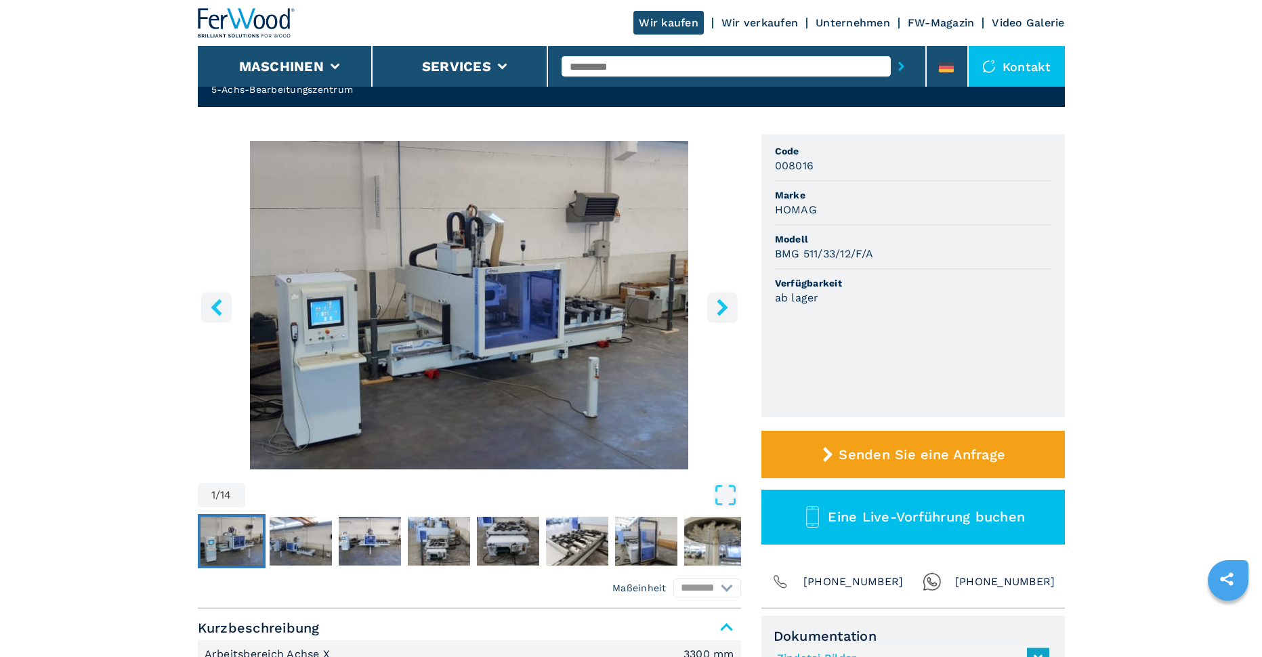
scroll to position [203, 0]
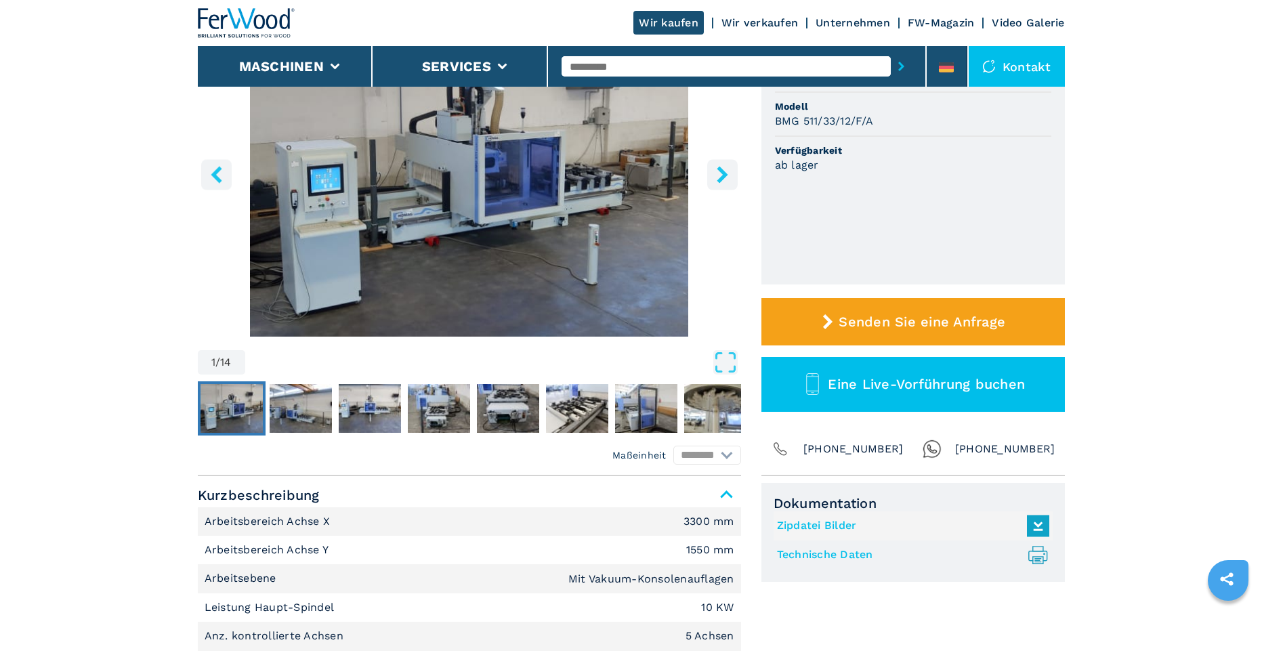
click at [848, 554] on link "Technische Daten .prefix__st0{stroke-linecap:round;stroke-linejoin:round}.prefi…" at bounding box center [910, 555] width 266 height 22
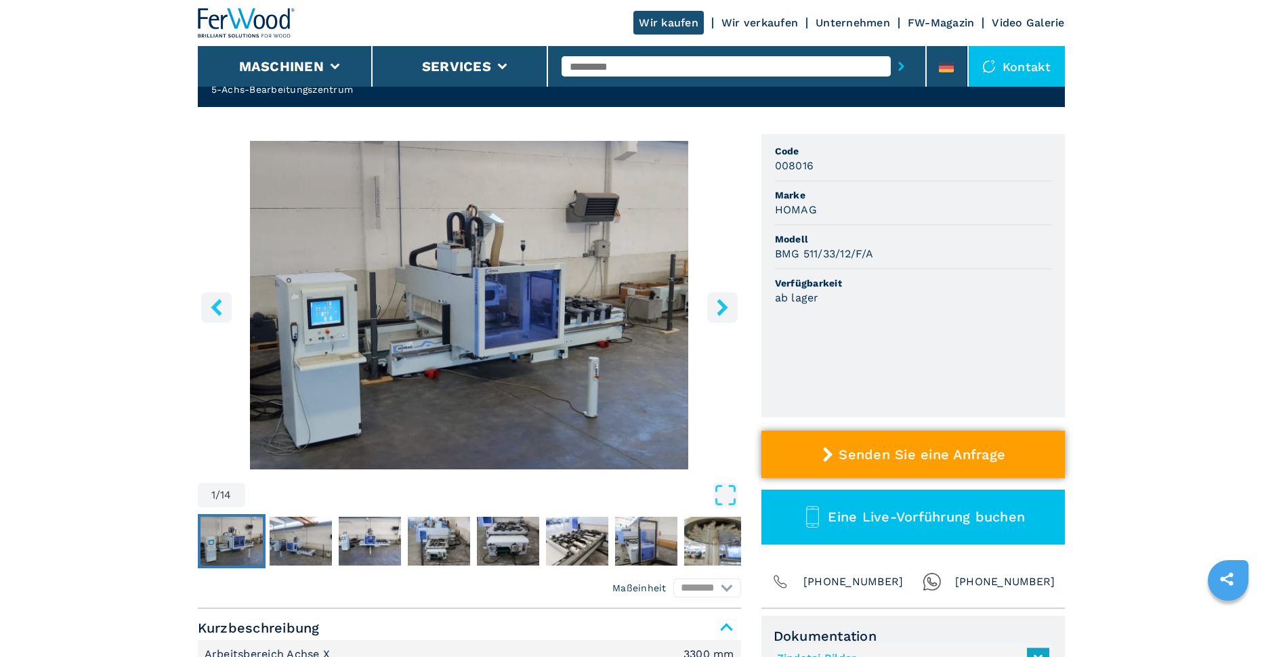
scroll to position [271, 0]
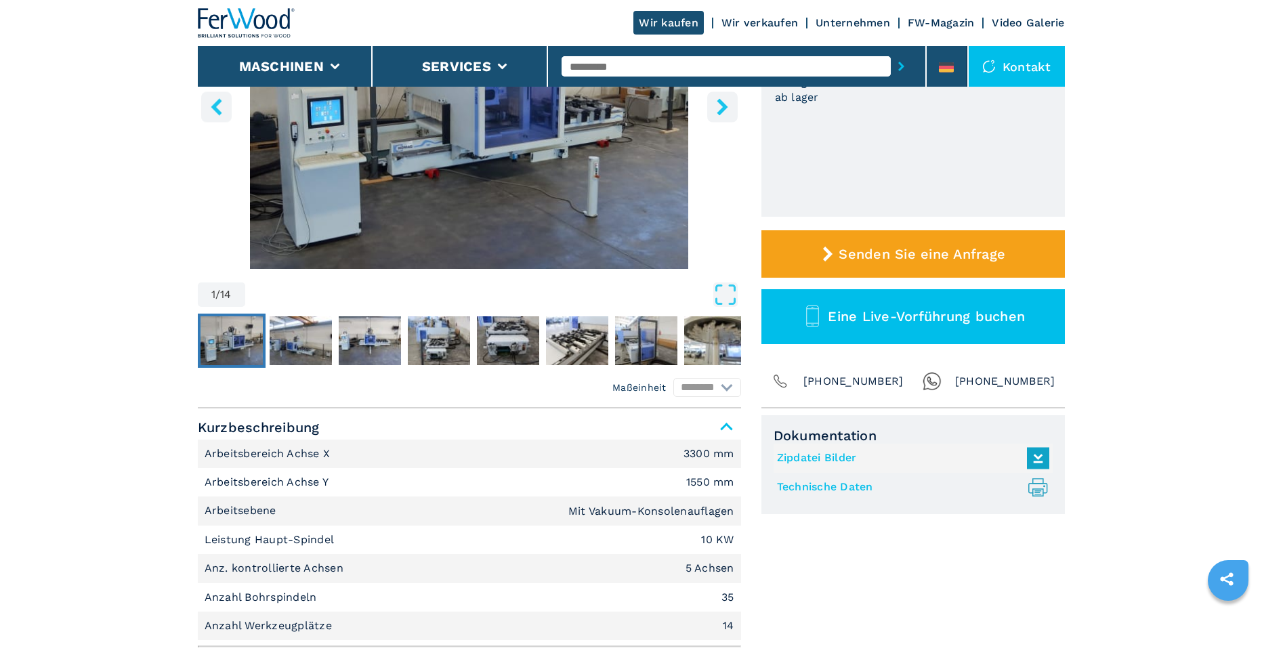
click at [838, 459] on link "Zipdatei Bilder" at bounding box center [910, 458] width 266 height 22
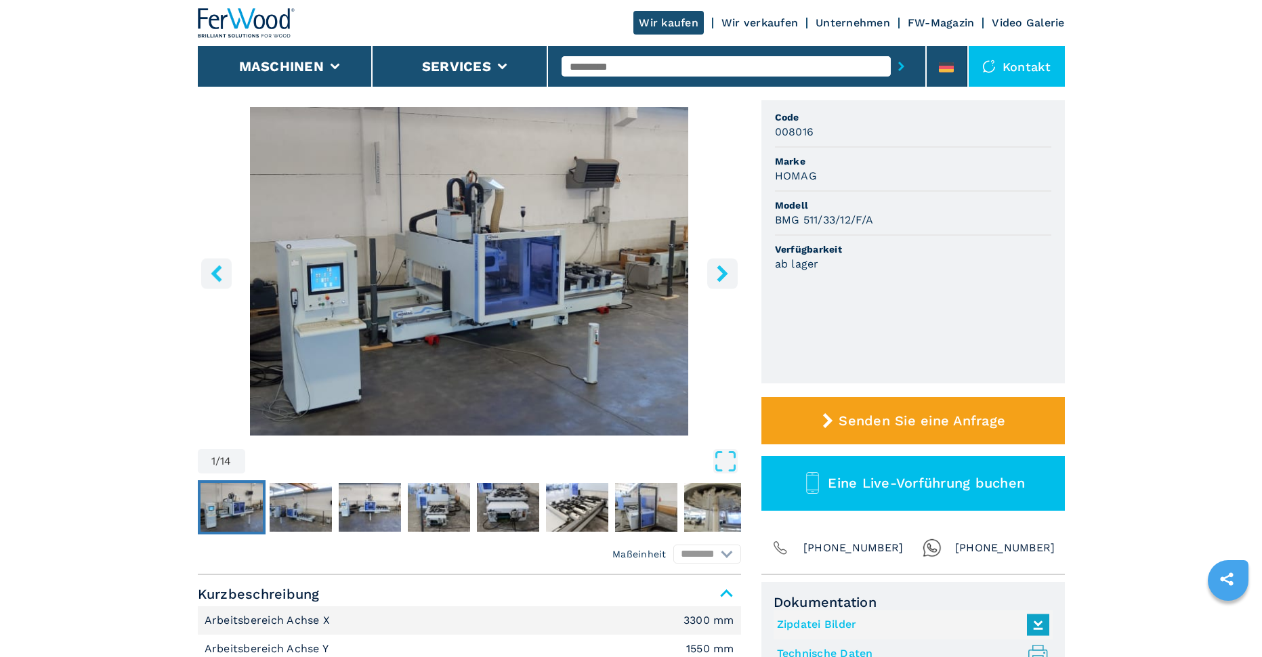
scroll to position [68, 0]
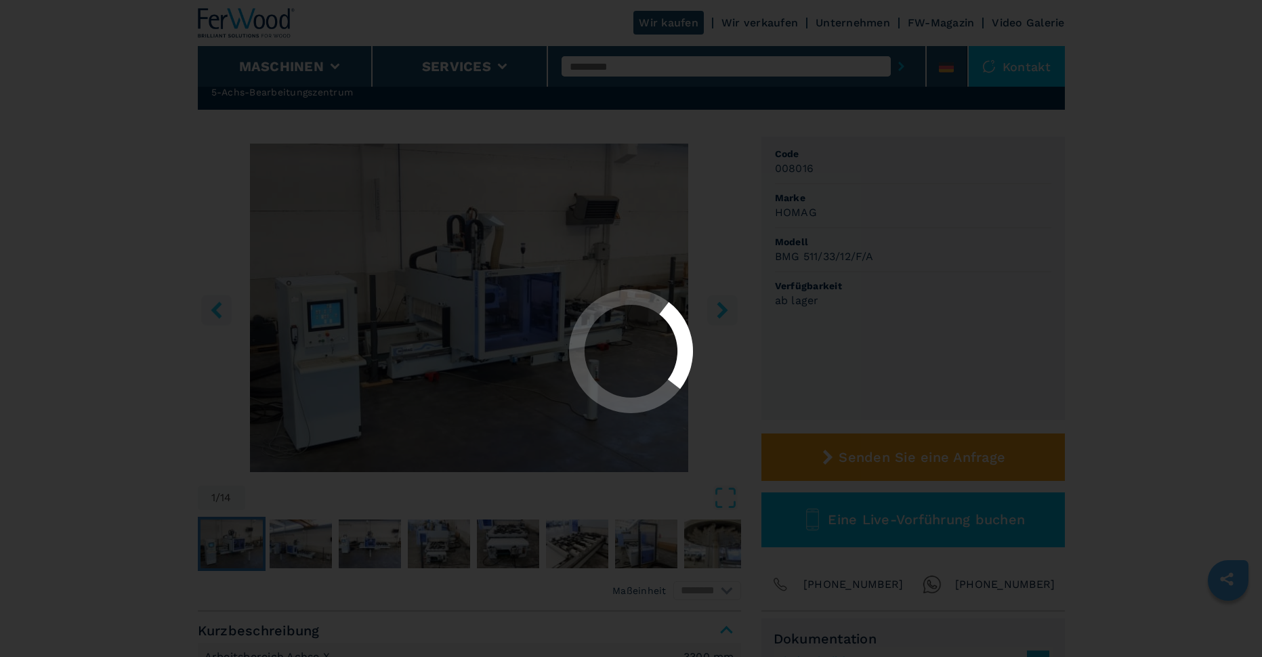
select select "**********"
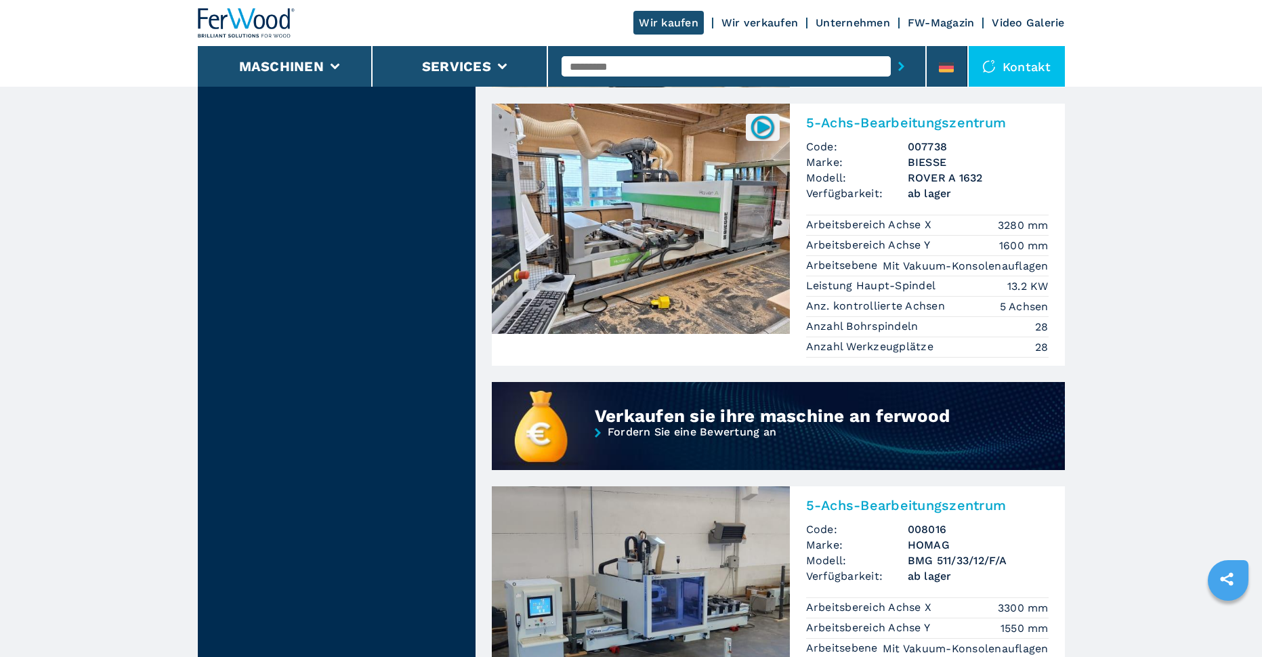
scroll to position [1220, 0]
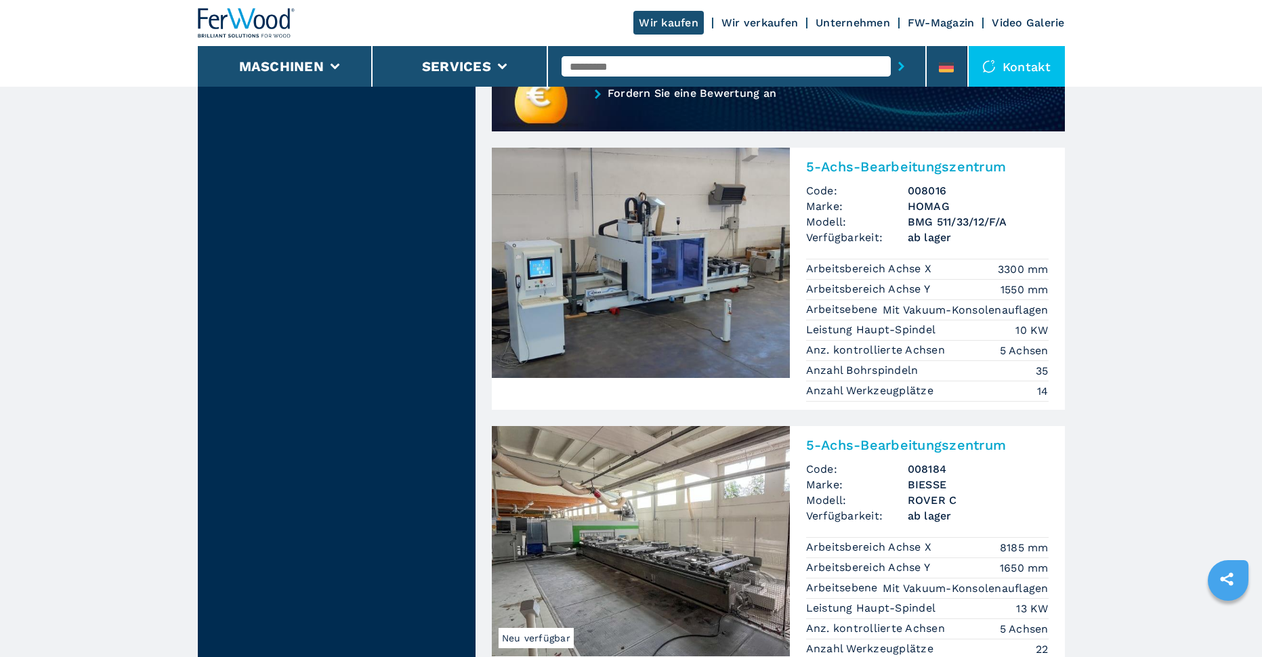
drag, startPoint x: 905, startPoint y: 220, endPoint x: 1015, endPoint y: 226, distance: 109.9
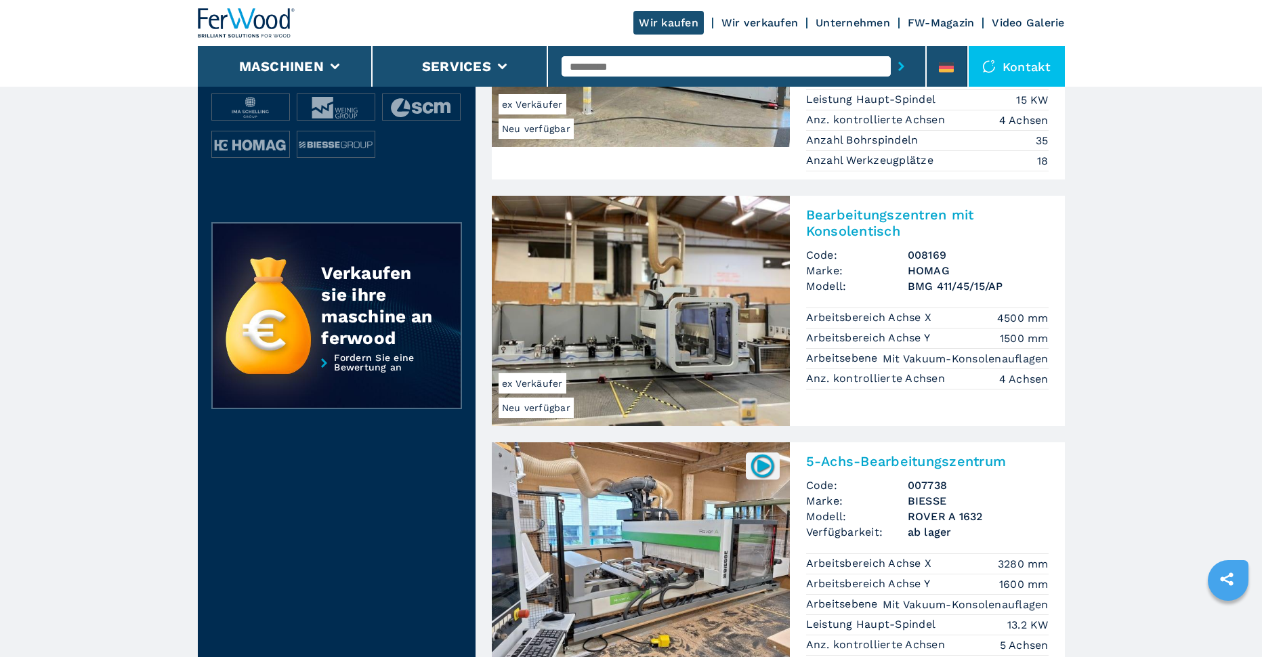
scroll to position [474, 0]
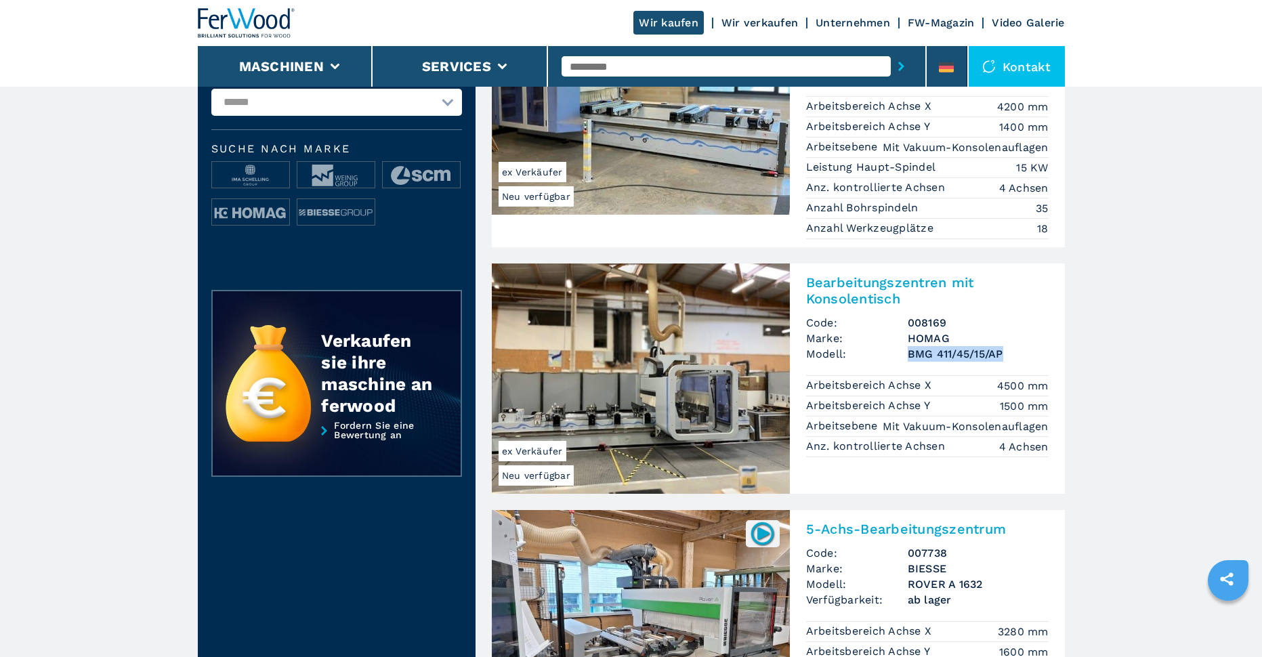
drag, startPoint x: 911, startPoint y: 354, endPoint x: 1019, endPoint y: 359, distance: 108.5
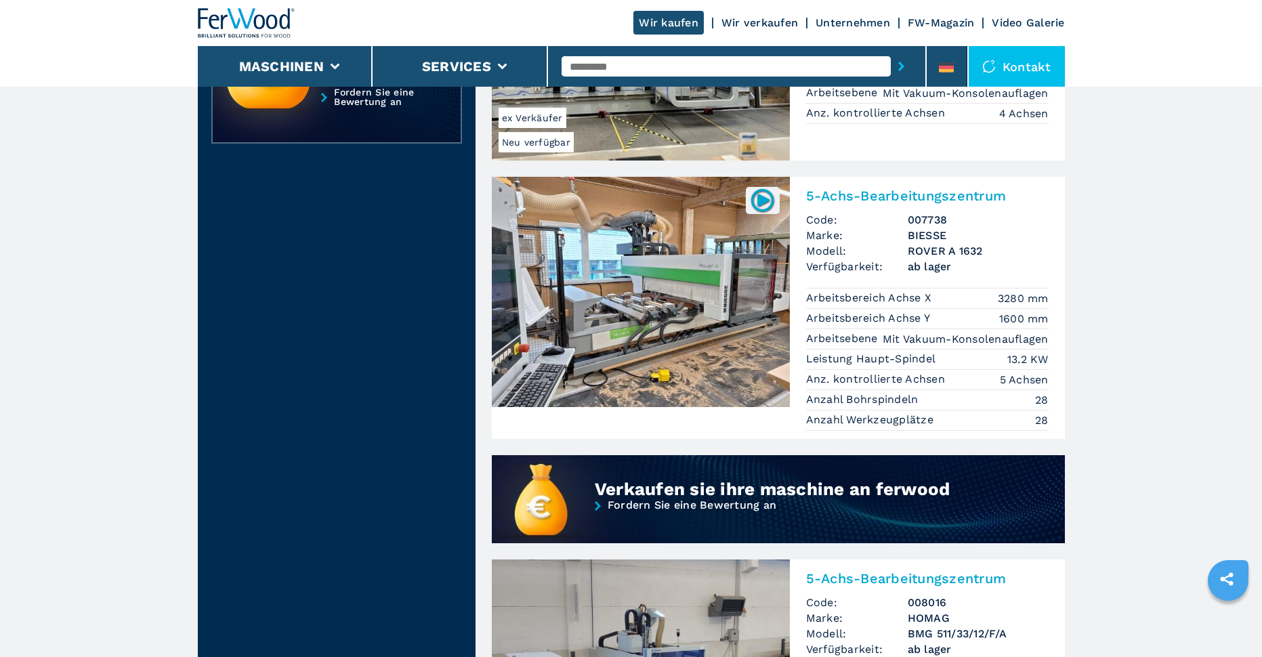
scroll to position [1084, 0]
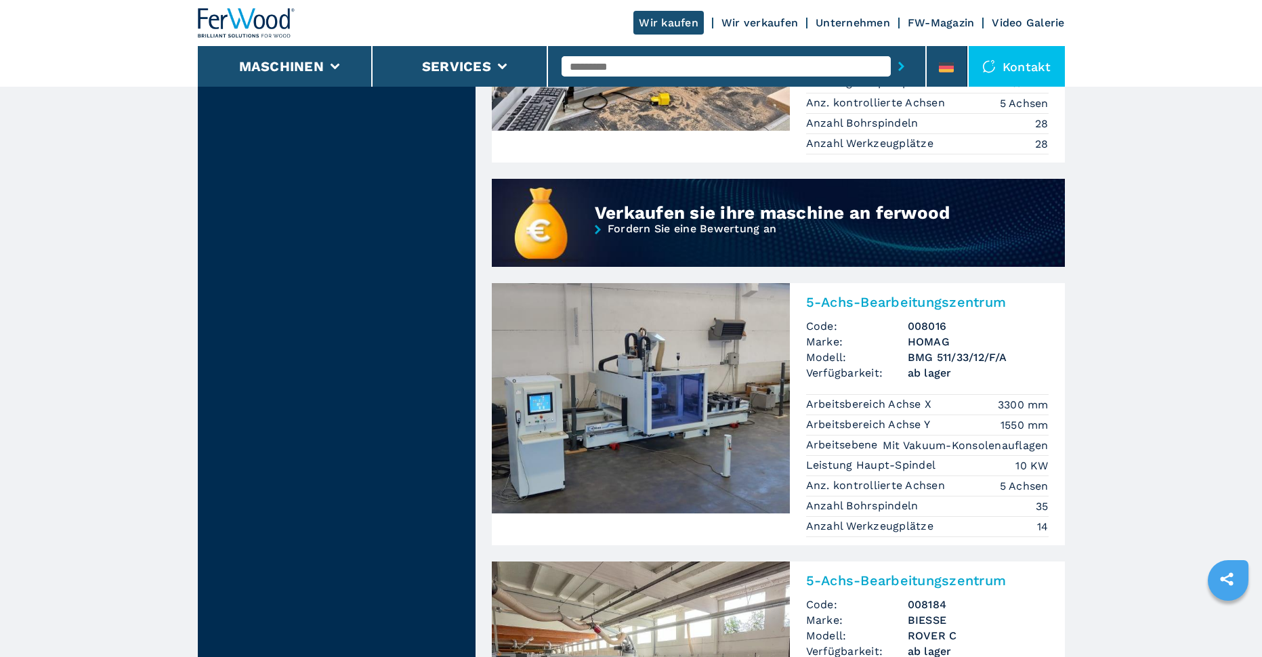
drag, startPoint x: 904, startPoint y: 355, endPoint x: 1014, endPoint y: 354, distance: 109.8
click at [991, 398] on li "Arbeitsbereich Achse X 3300 mm" at bounding box center [927, 404] width 243 height 21
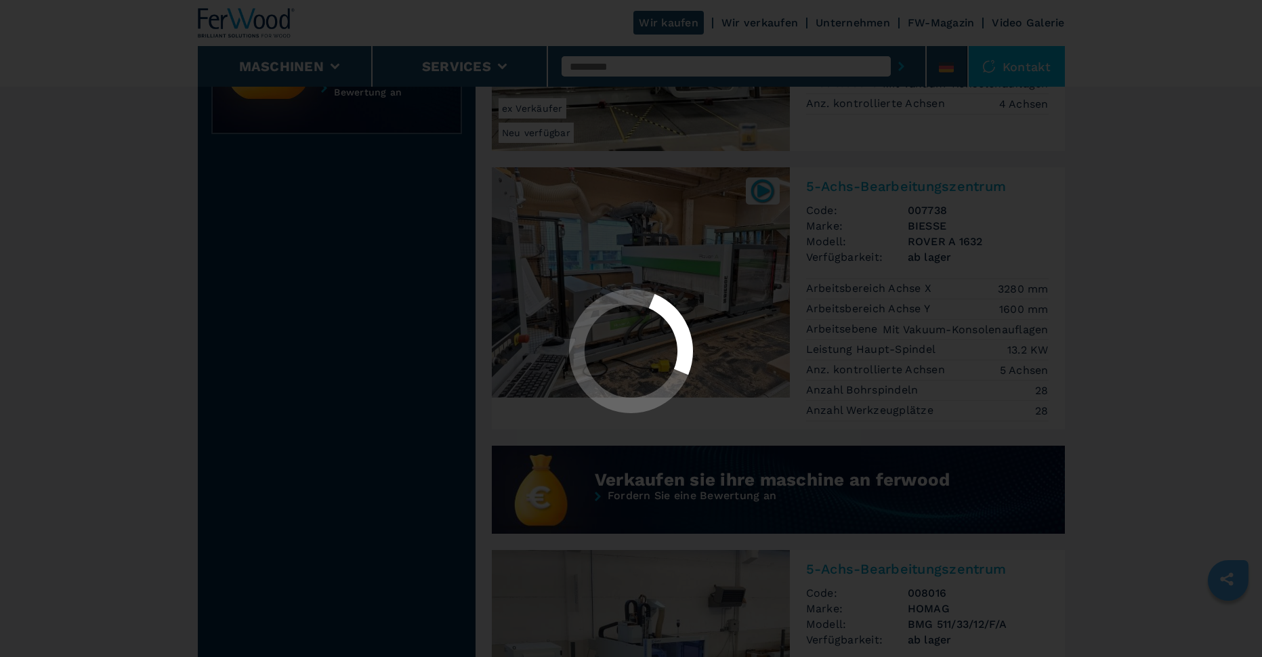
scroll to position [813, 0]
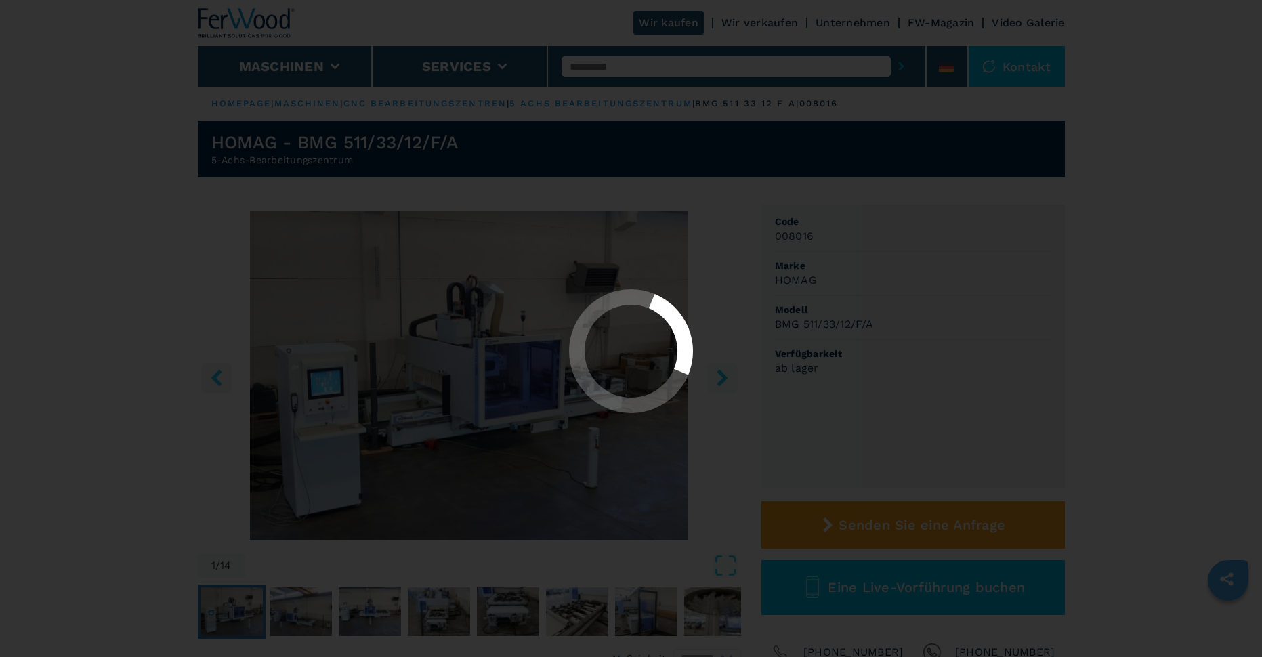
select select "**********"
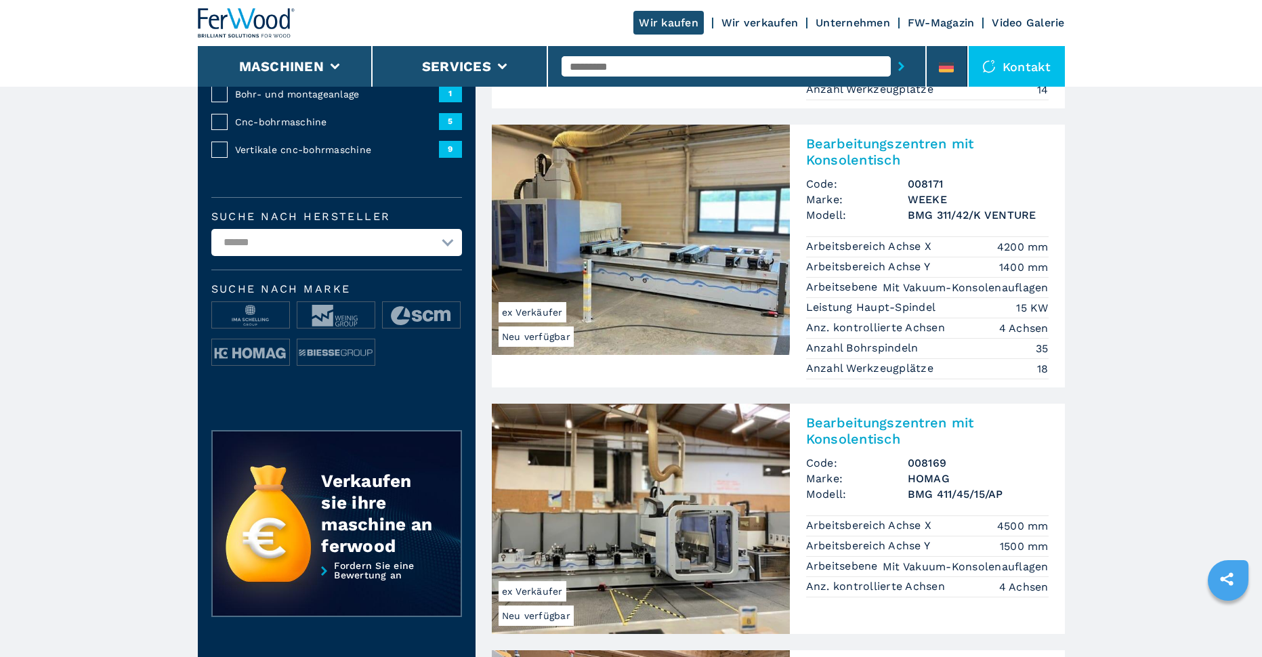
scroll to position [407, 0]
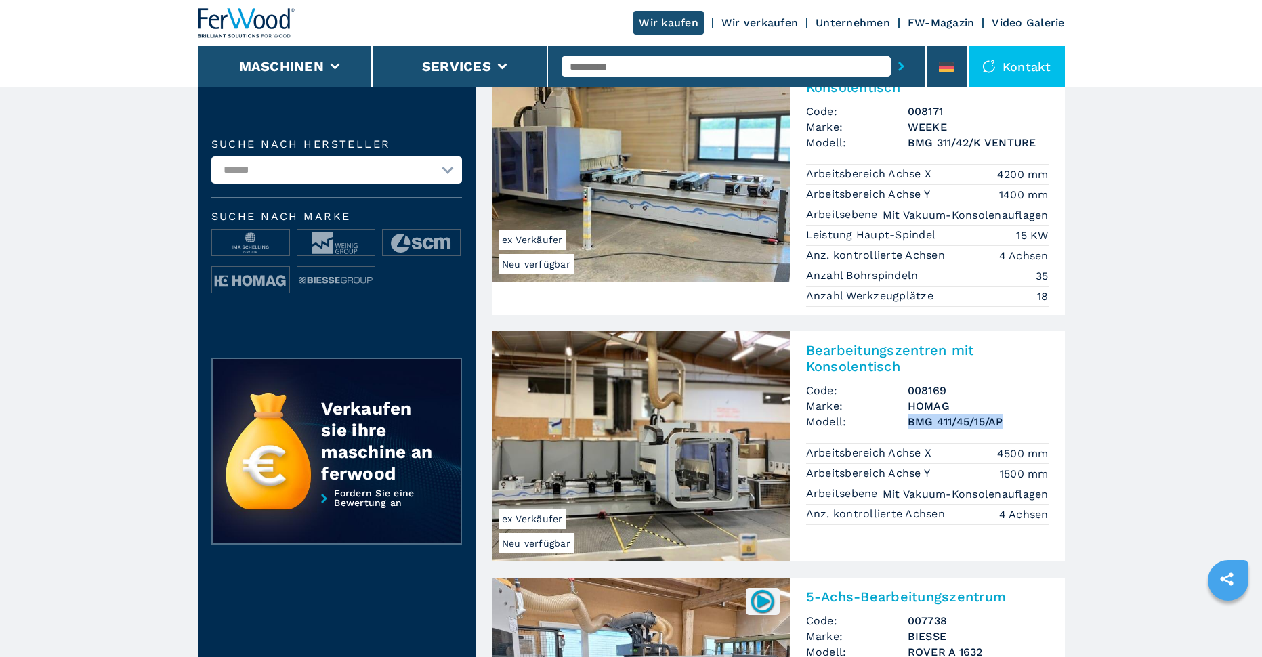
drag, startPoint x: 908, startPoint y: 420, endPoint x: 1018, endPoint y: 431, distance: 110.3
click at [710, 386] on img at bounding box center [641, 446] width 298 height 230
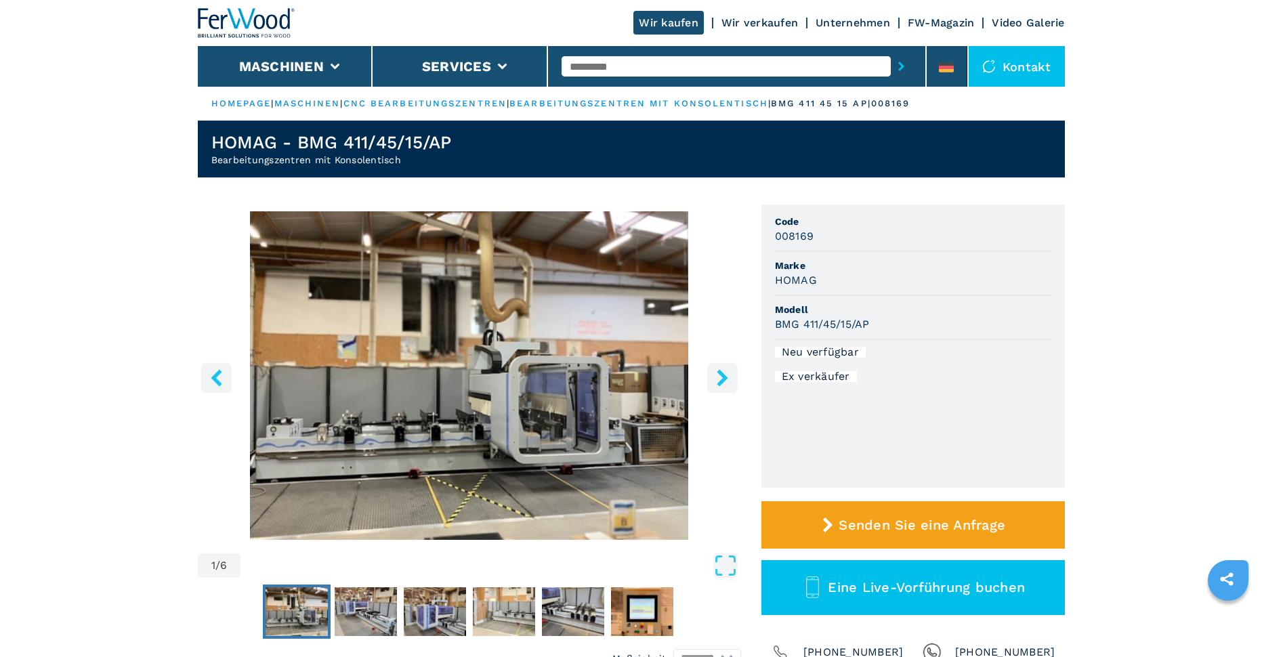
scroll to position [474, 0]
